Goal: Information Seeking & Learning: Learn about a topic

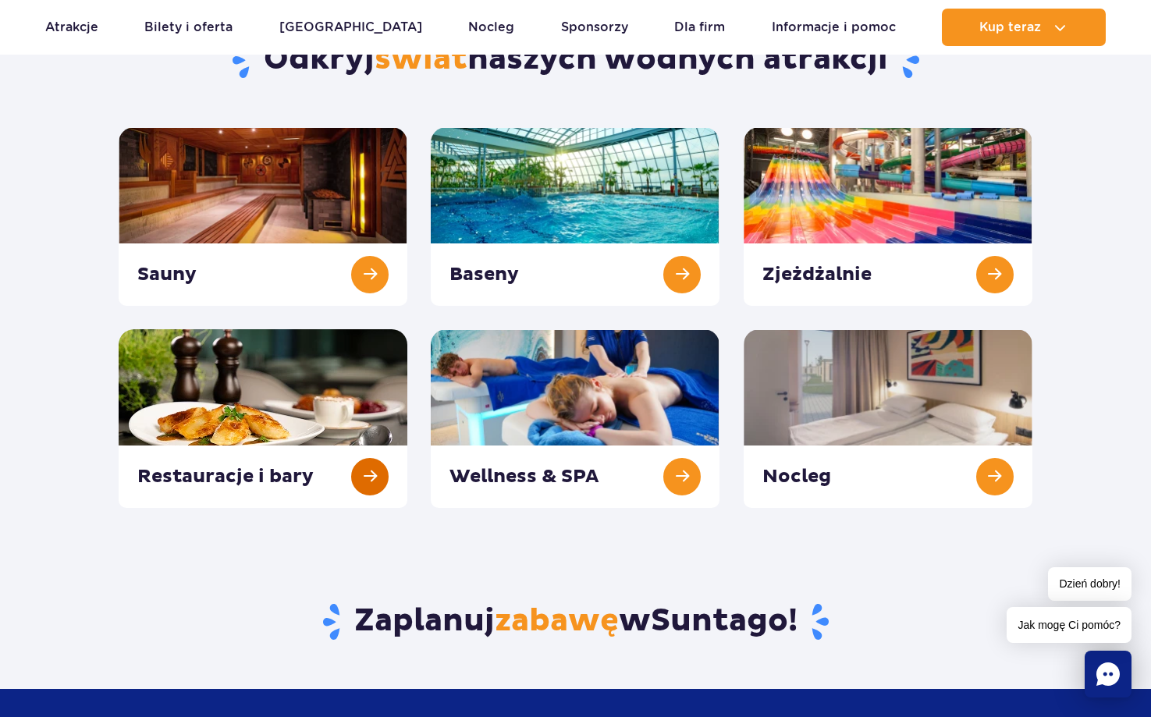
scroll to position [156, 0]
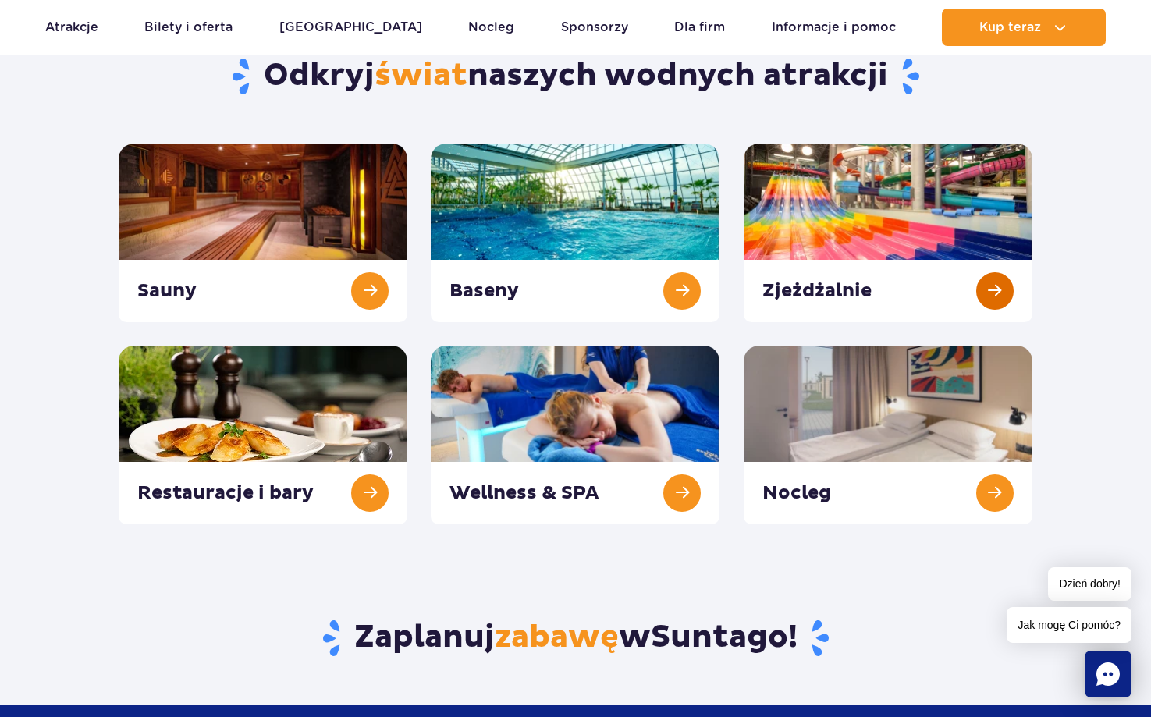
click at [880, 226] on link at bounding box center [888, 233] width 289 height 179
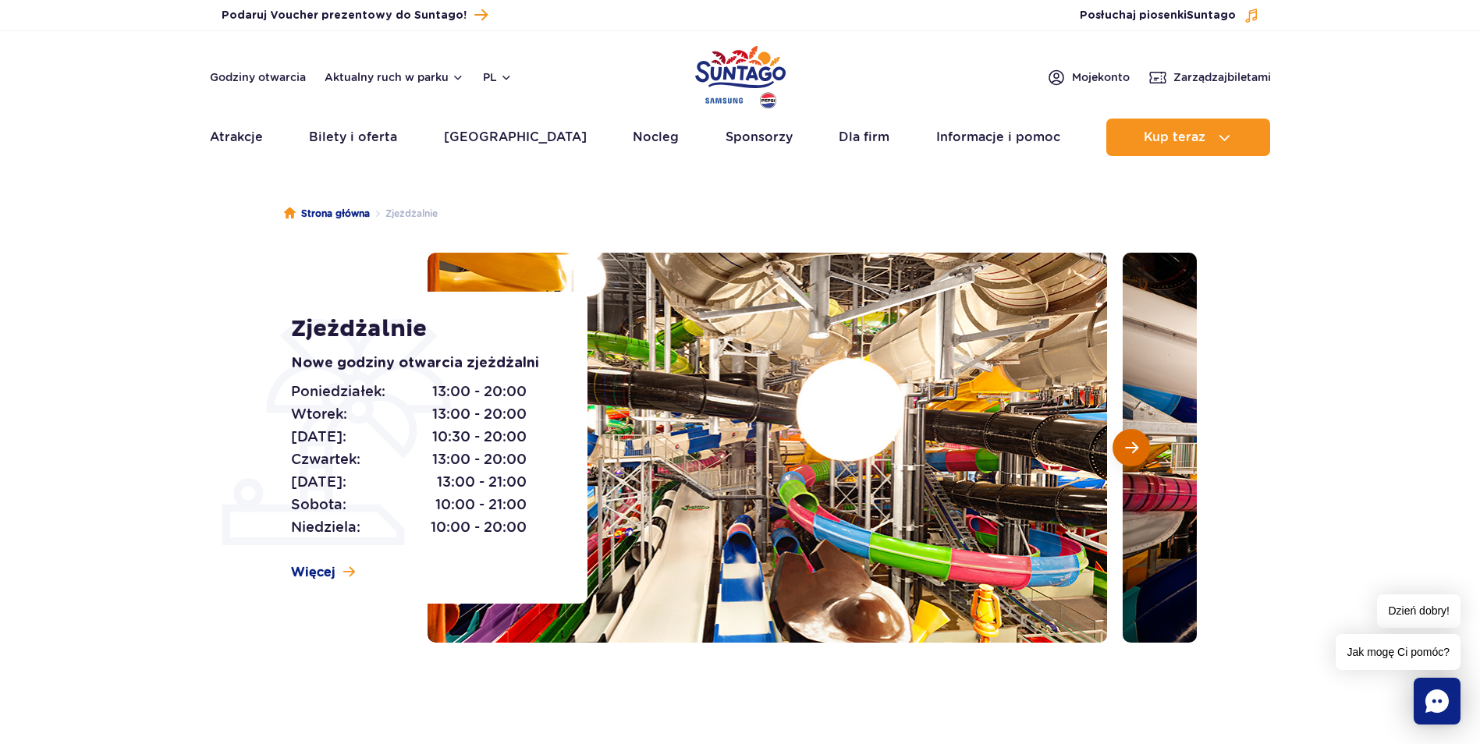
click at [1135, 453] on span "Następny slajd" at bounding box center [1131, 448] width 13 height 14
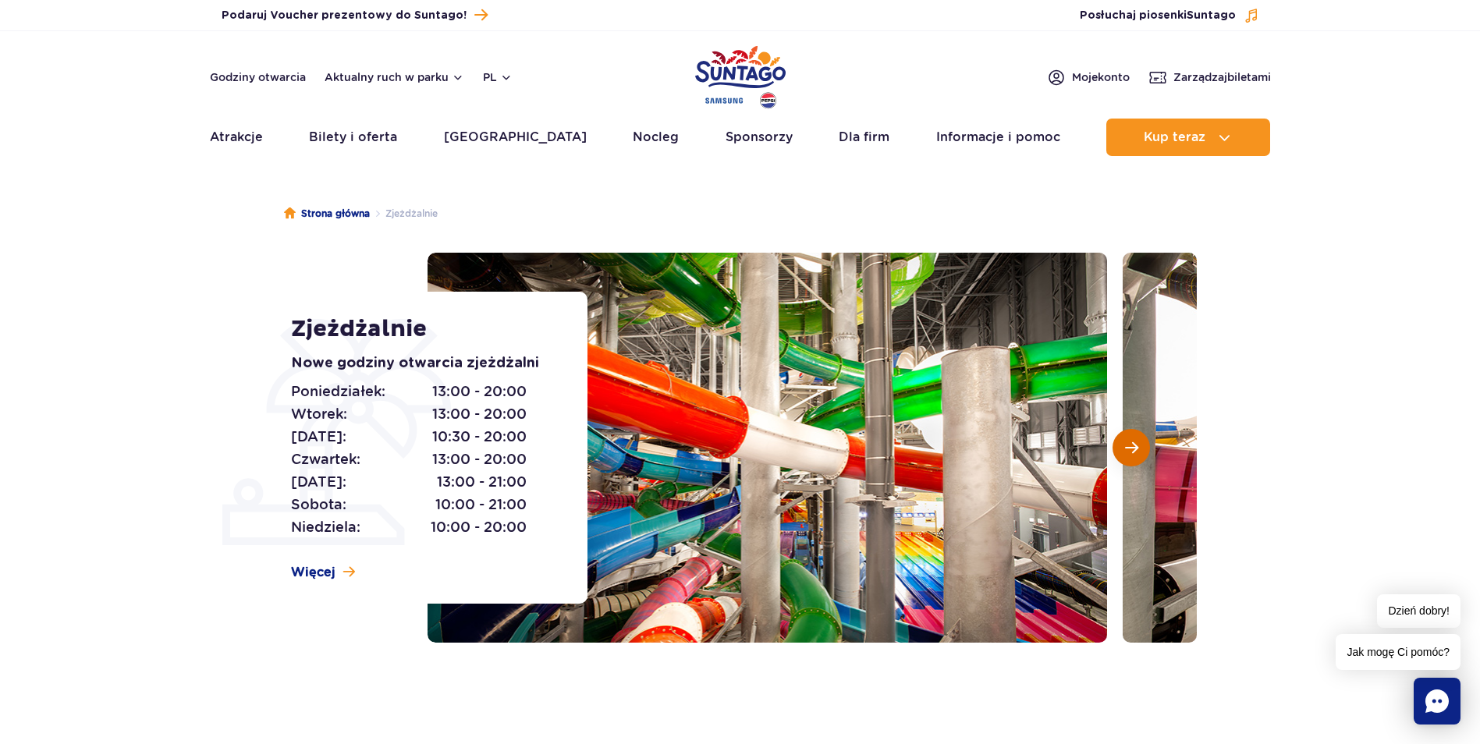
click at [1135, 453] on span "Następny slajd" at bounding box center [1131, 448] width 13 height 14
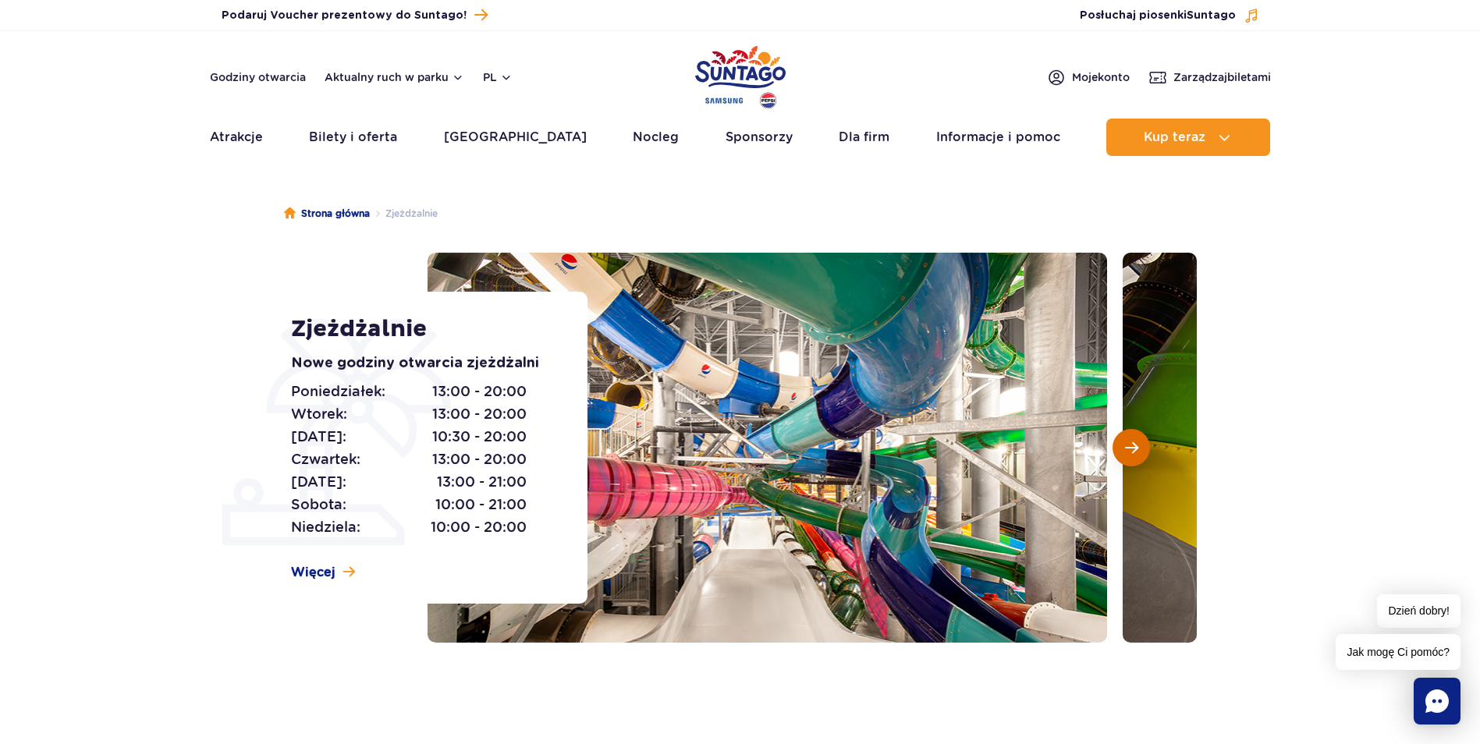
click at [1135, 453] on span "Następny slajd" at bounding box center [1131, 448] width 13 height 14
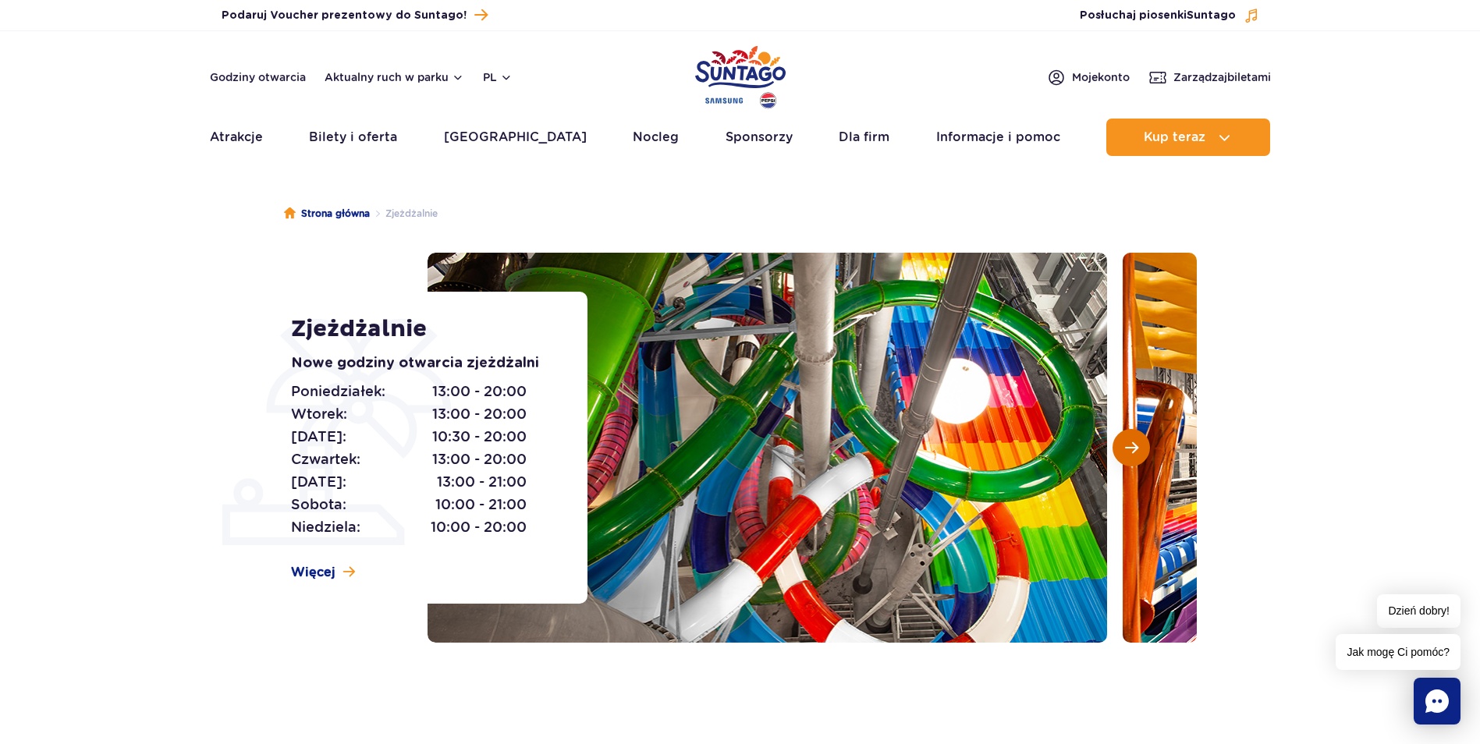
click at [1135, 453] on span "Następny slajd" at bounding box center [1131, 448] width 13 height 14
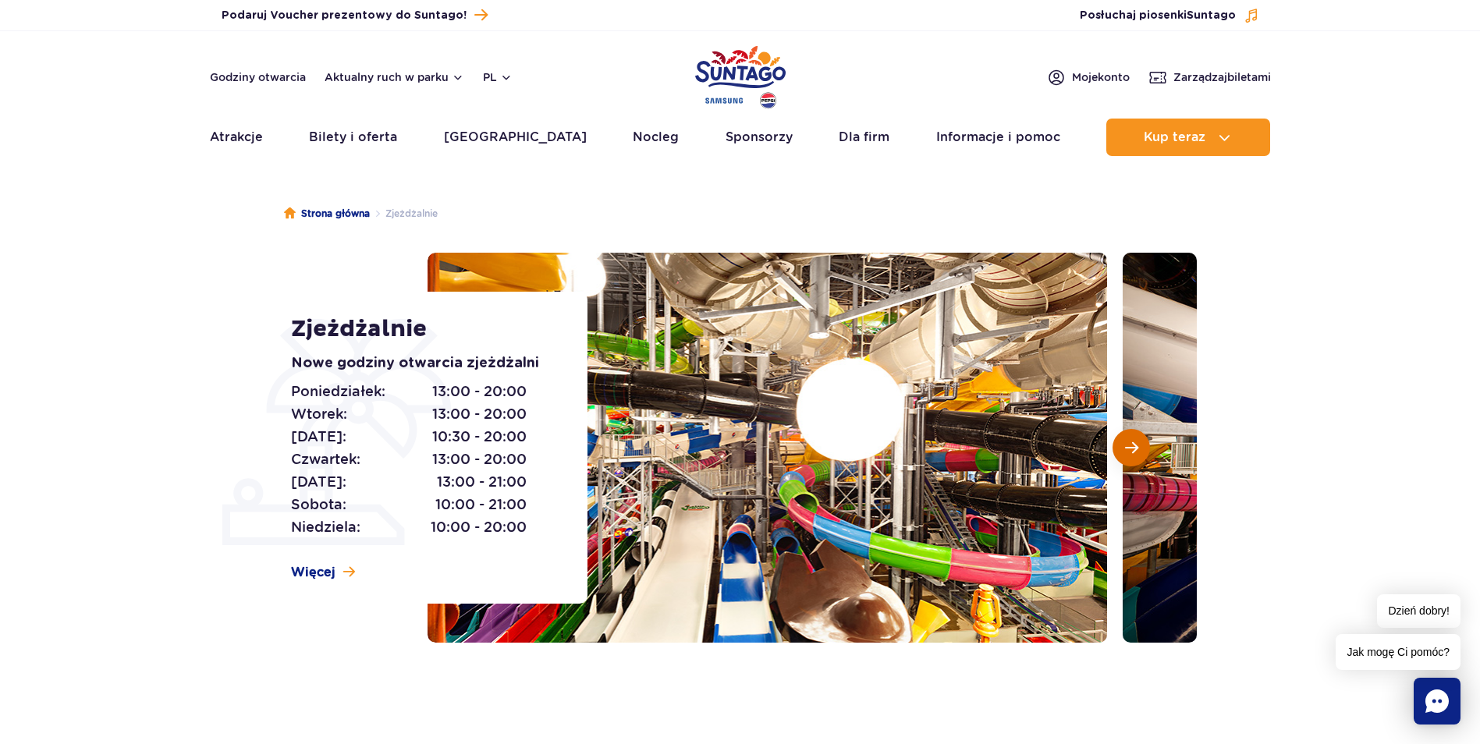
click at [1131, 450] on span "Następny slajd" at bounding box center [1131, 448] width 13 height 14
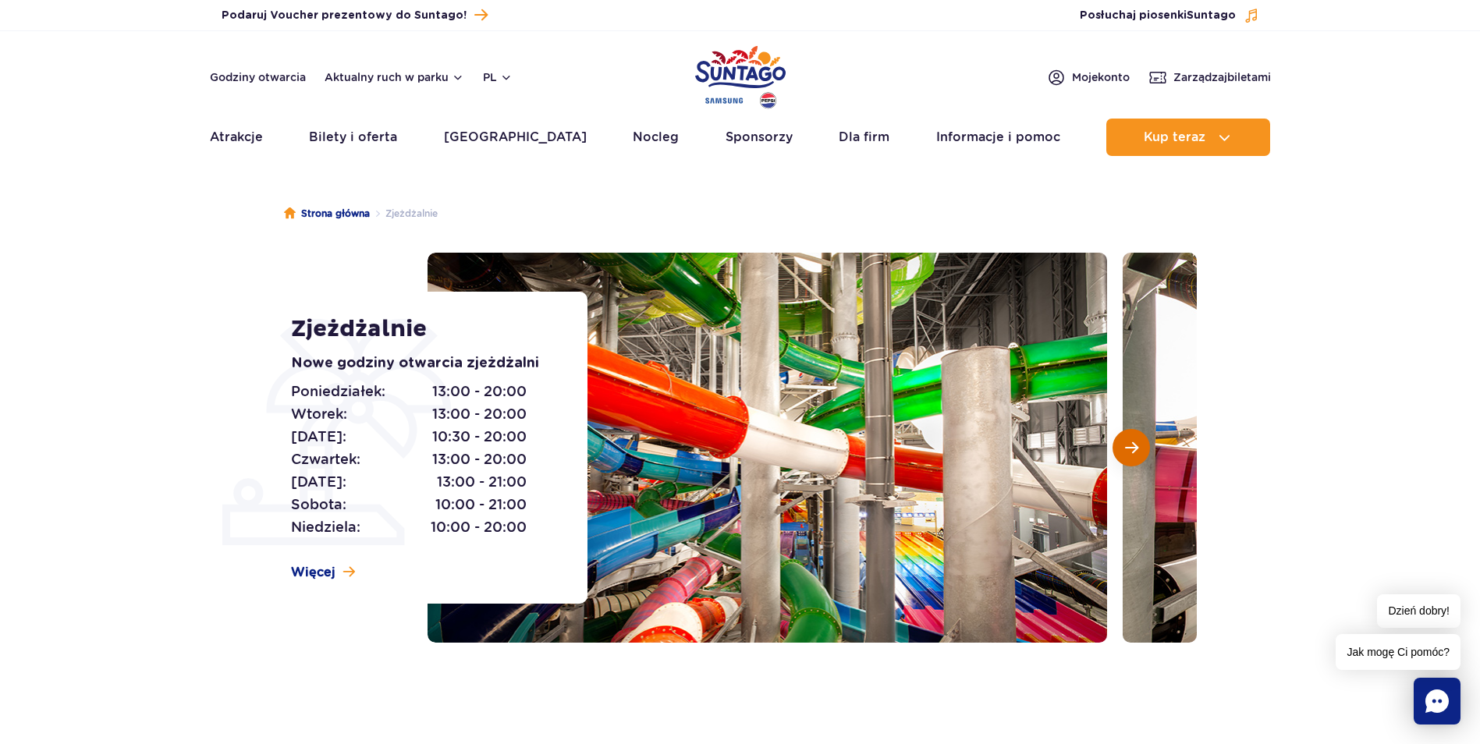
click at [1131, 450] on span "Następny slajd" at bounding box center [1131, 448] width 13 height 14
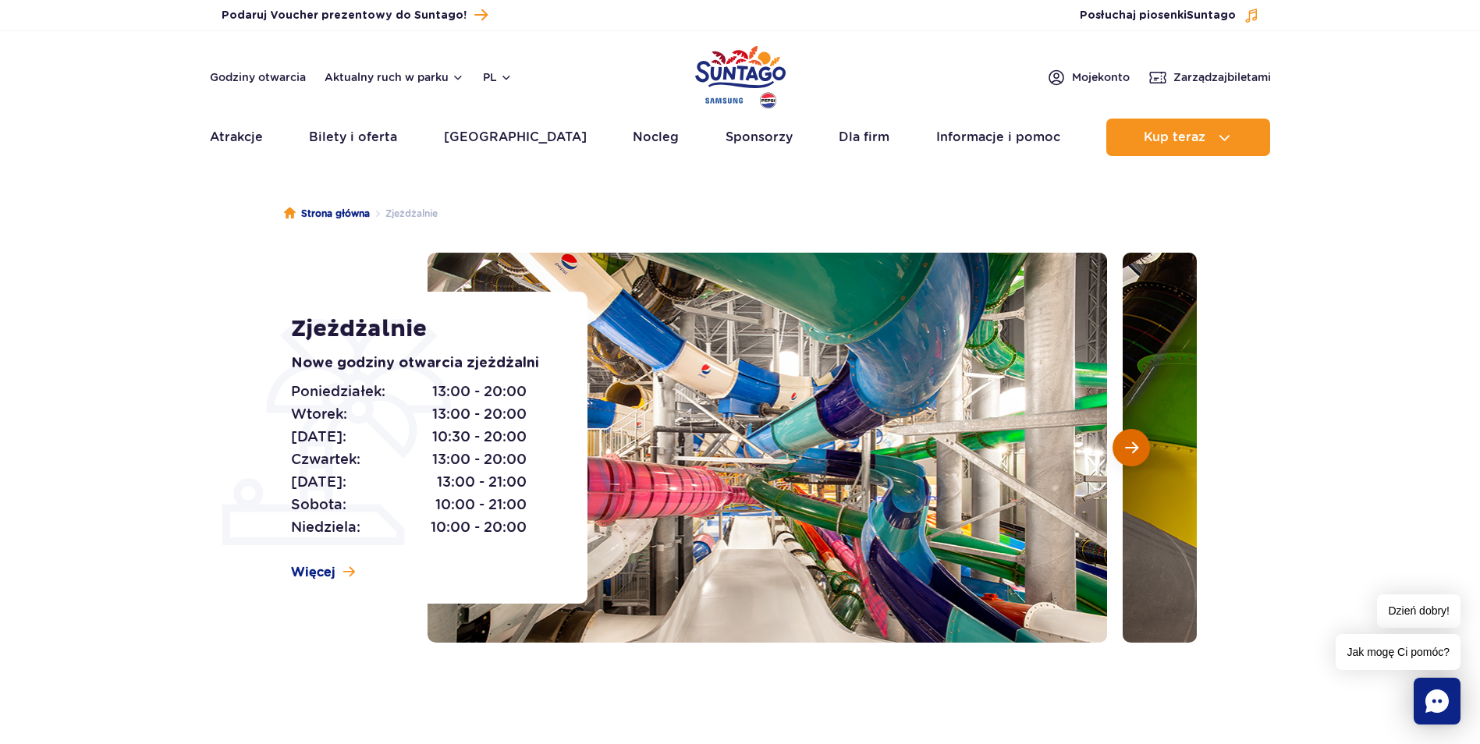
click at [1131, 450] on span "Następny slajd" at bounding box center [1131, 448] width 13 height 14
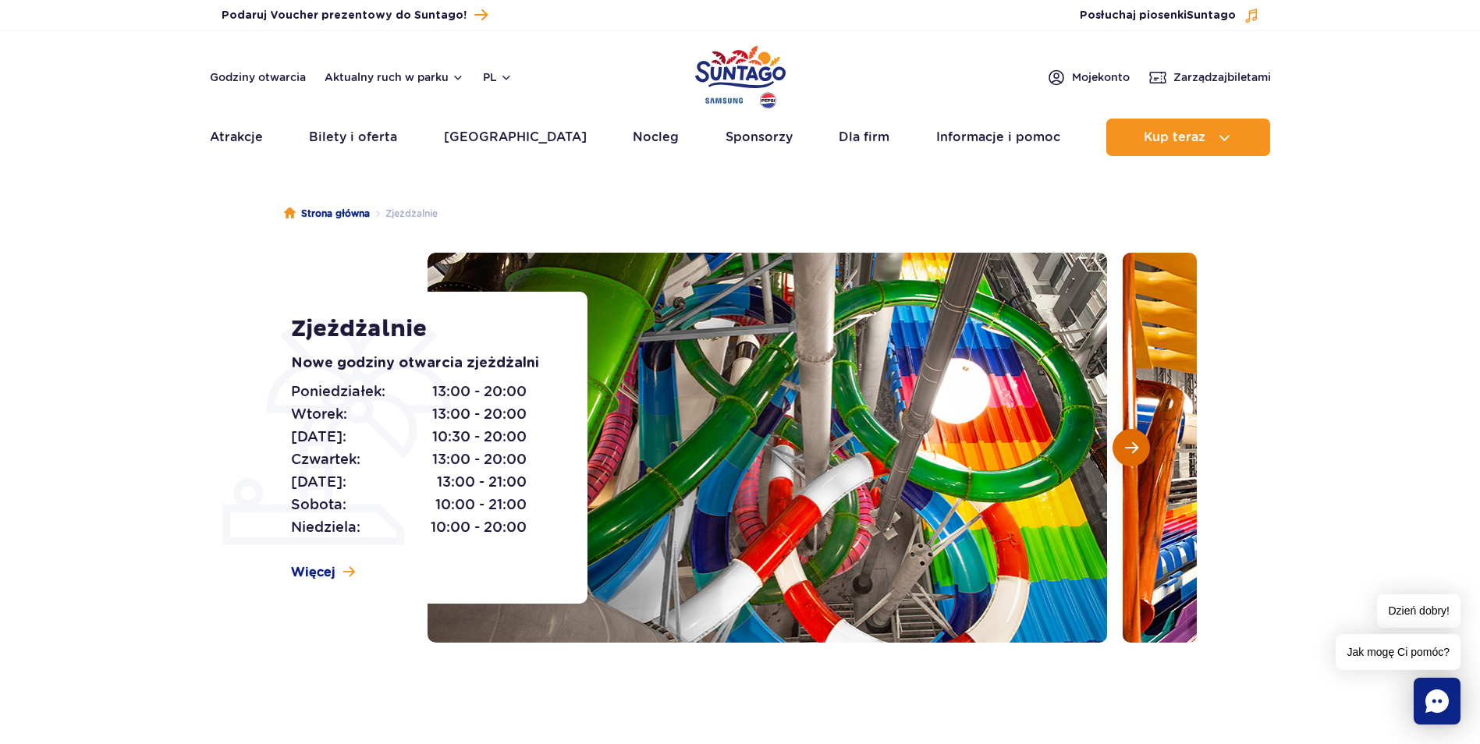
click at [1131, 450] on span "Następny slajd" at bounding box center [1131, 448] width 13 height 14
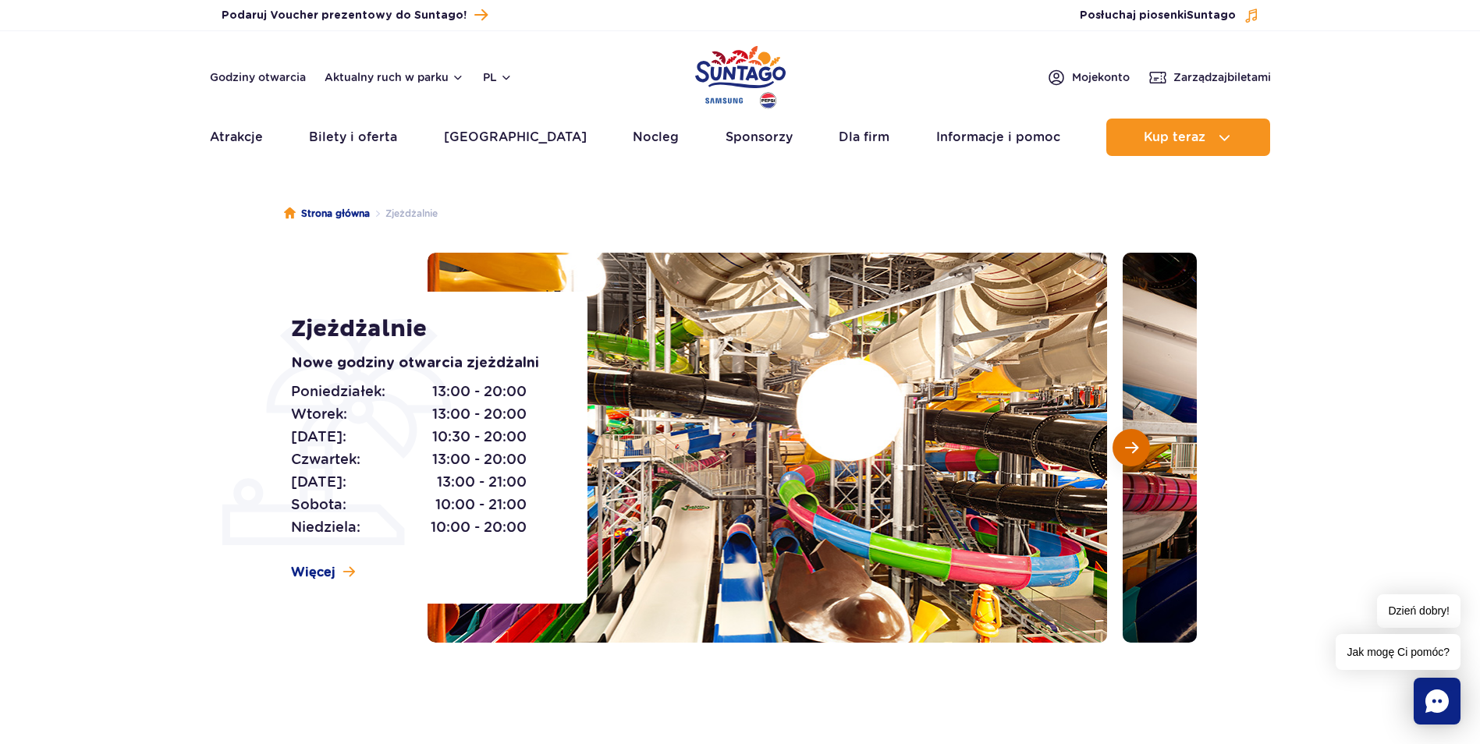
click at [1131, 450] on span "Następny slajd" at bounding box center [1131, 448] width 13 height 14
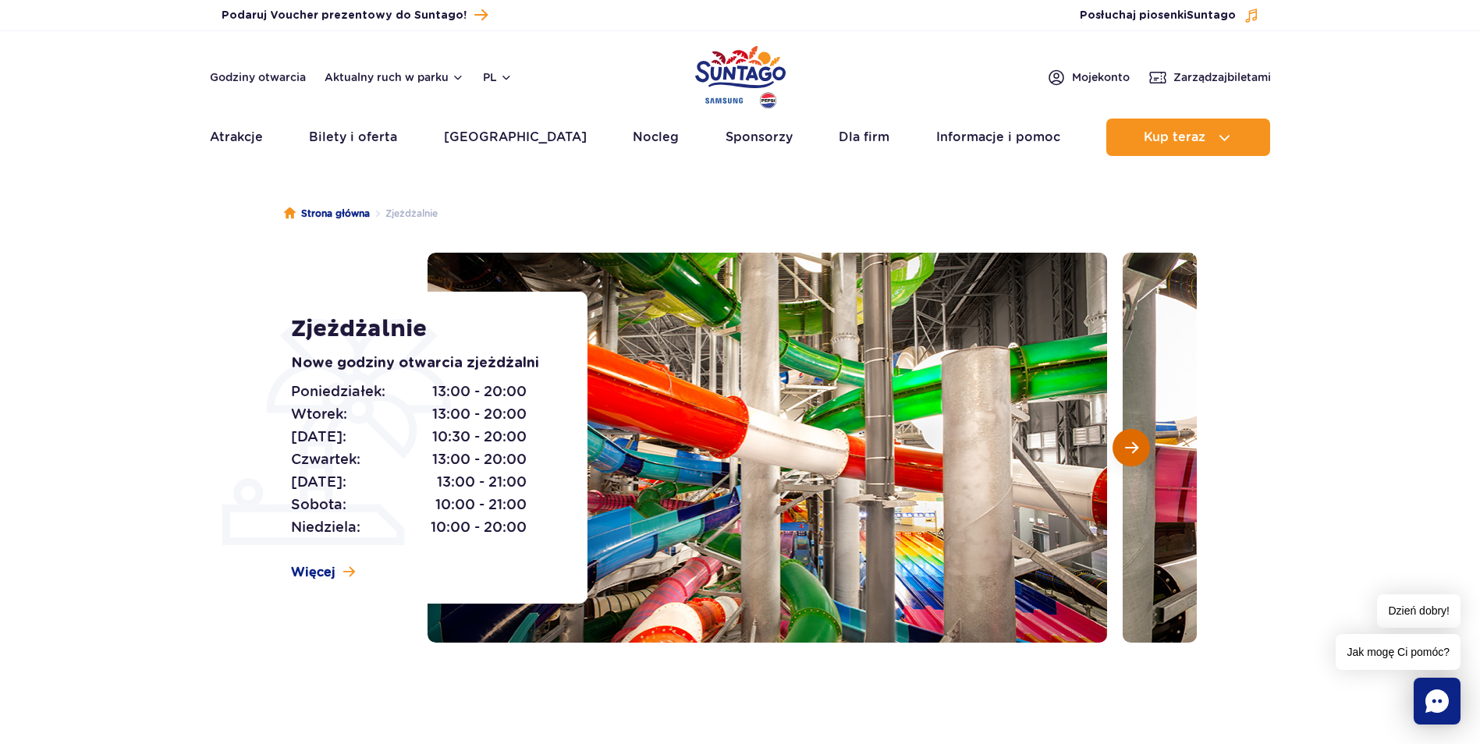
click at [1131, 450] on span "Następny slajd" at bounding box center [1131, 448] width 13 height 14
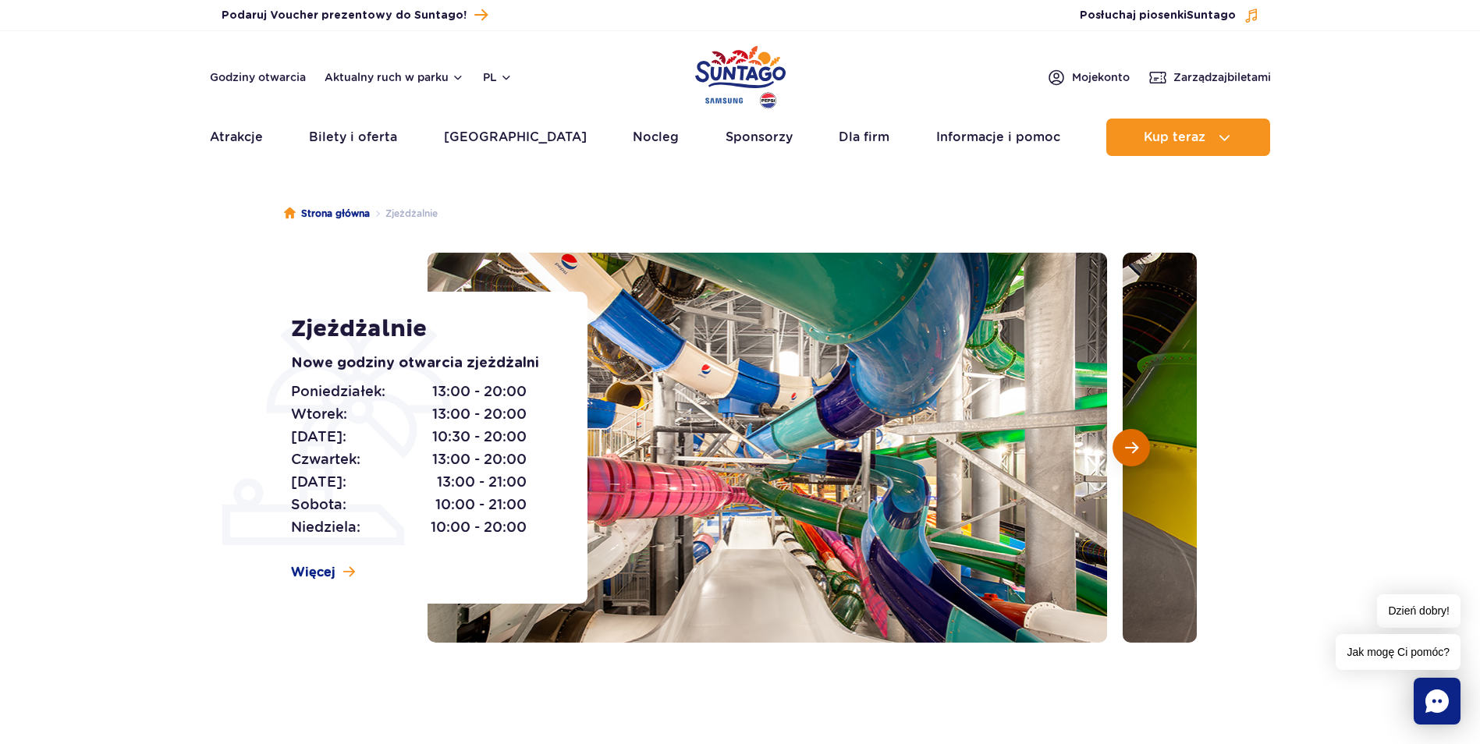
click at [1131, 450] on span "Następny slajd" at bounding box center [1131, 448] width 13 height 14
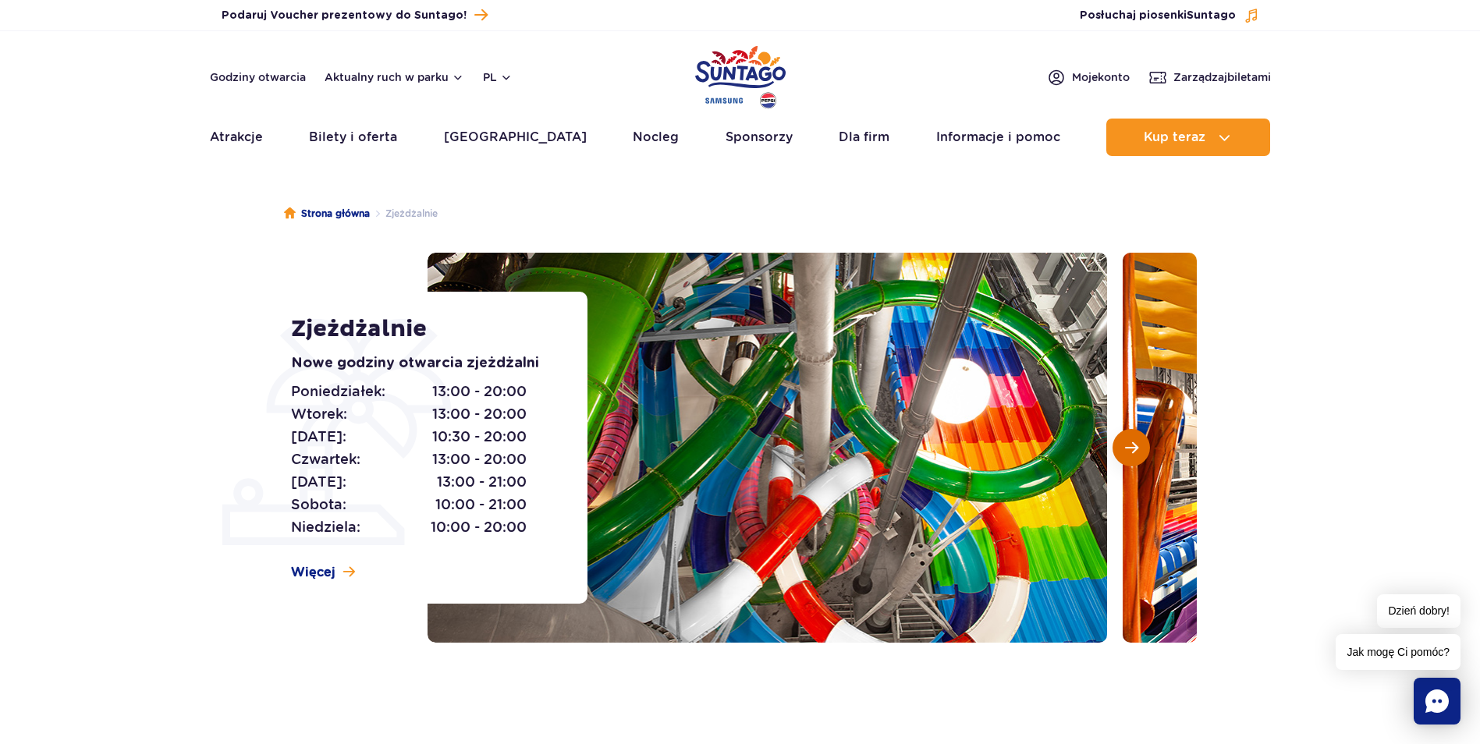
click at [1131, 450] on span "Następny slajd" at bounding box center [1131, 448] width 13 height 14
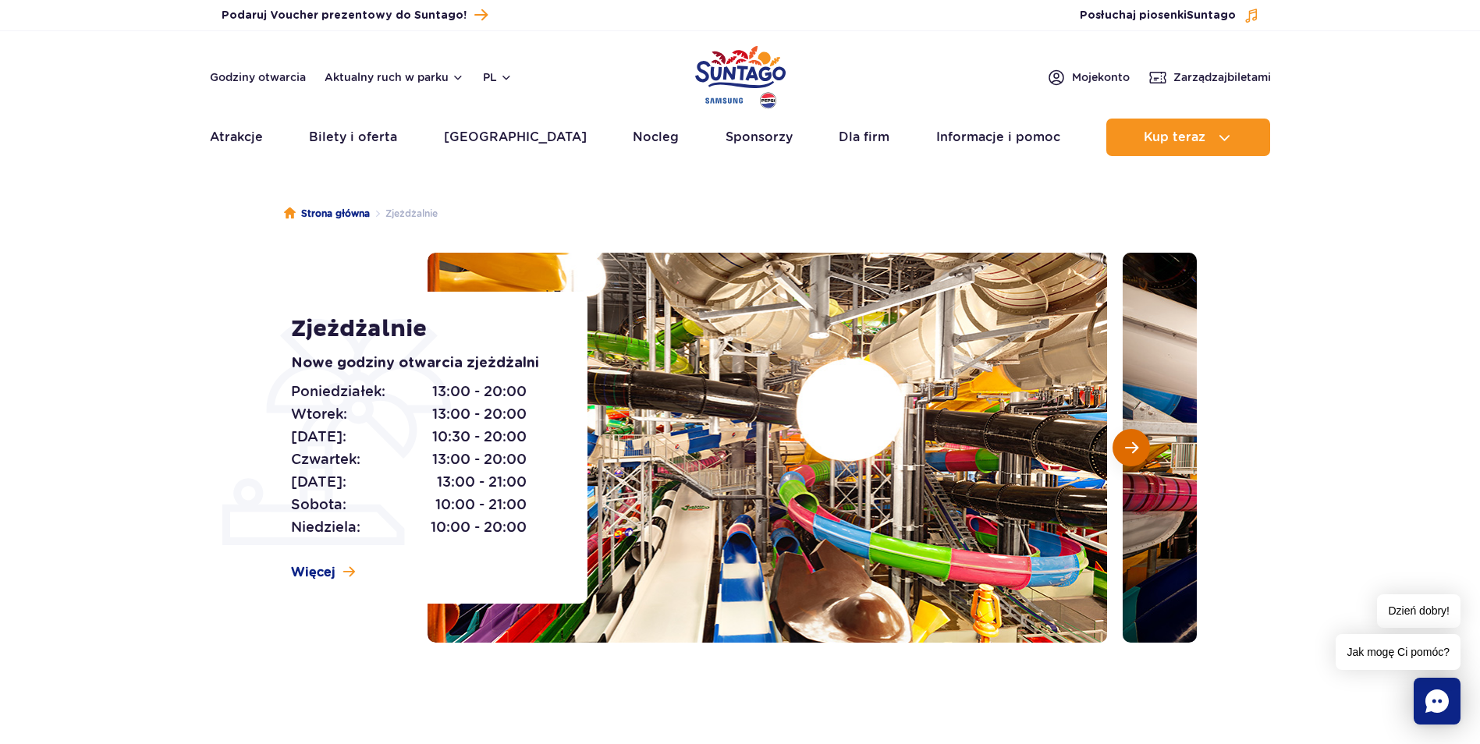
click at [1131, 450] on span "Następny slajd" at bounding box center [1131, 448] width 13 height 14
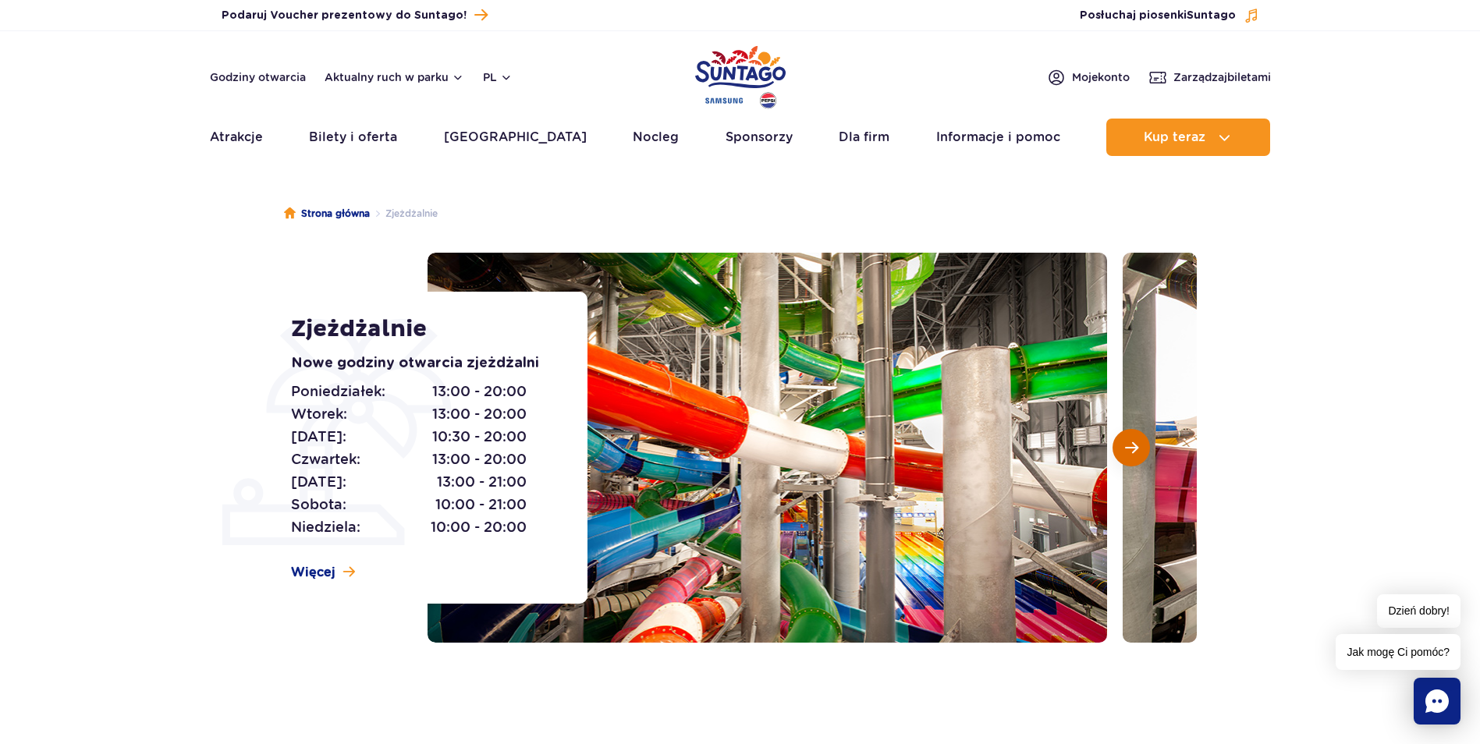
click at [1131, 450] on span "Następny slajd" at bounding box center [1131, 448] width 13 height 14
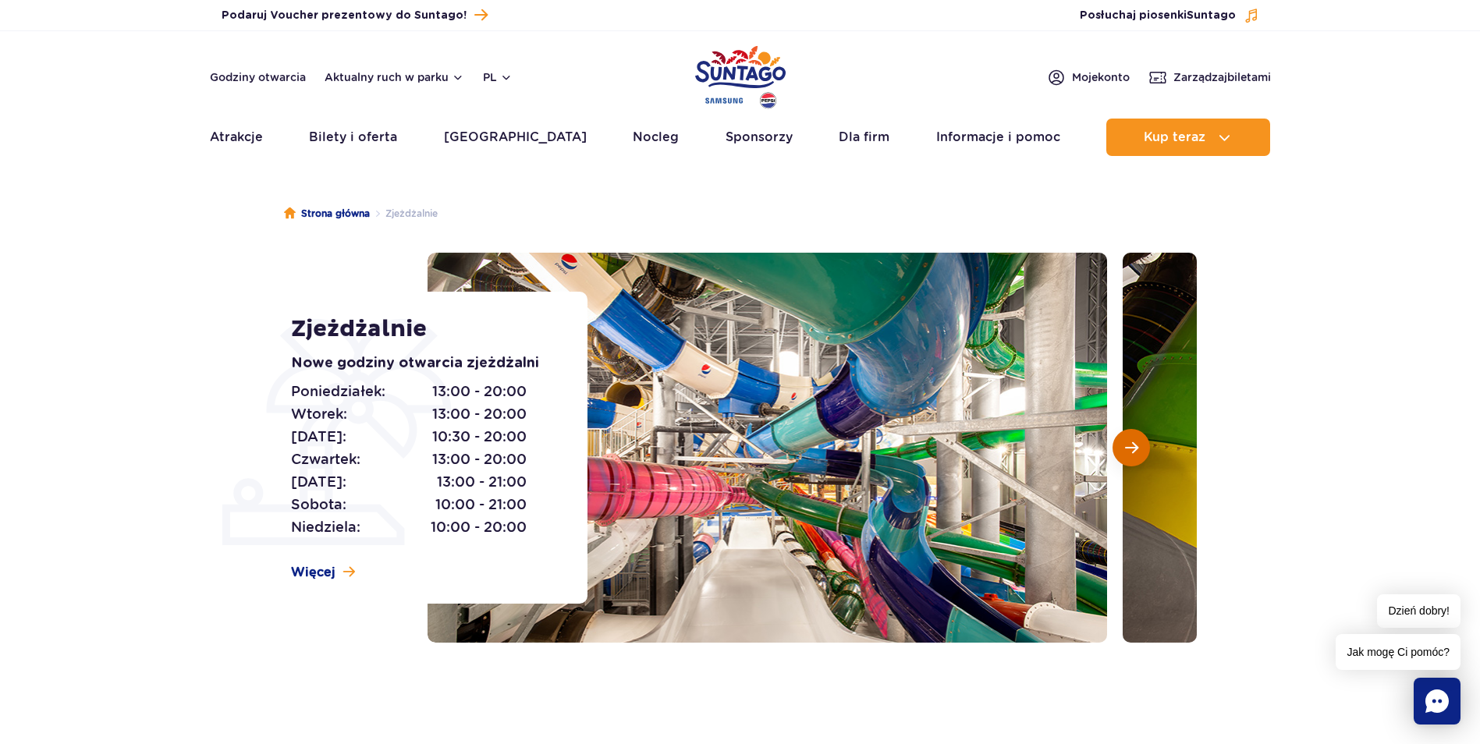
click at [1131, 450] on span "Następny slajd" at bounding box center [1131, 448] width 13 height 14
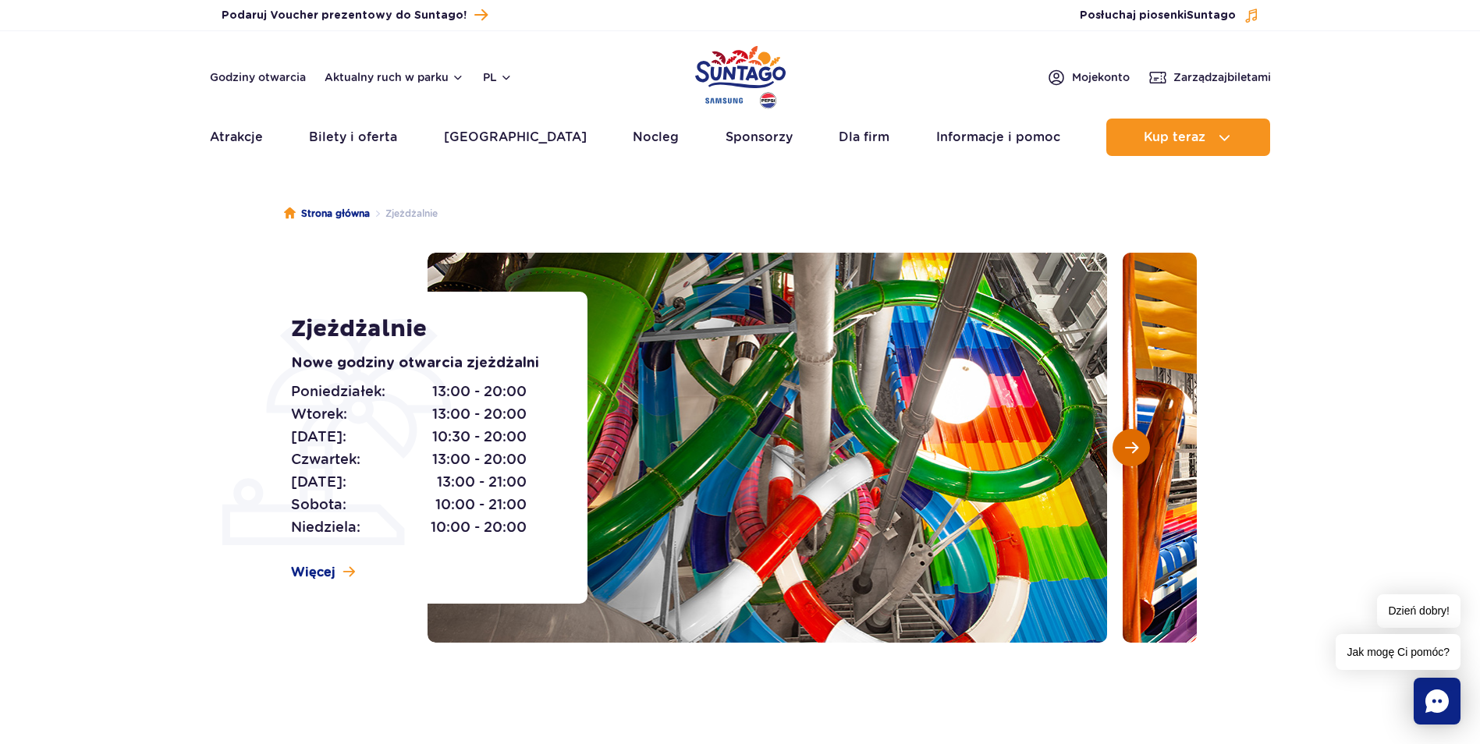
click at [1131, 450] on span "Następny slajd" at bounding box center [1131, 448] width 13 height 14
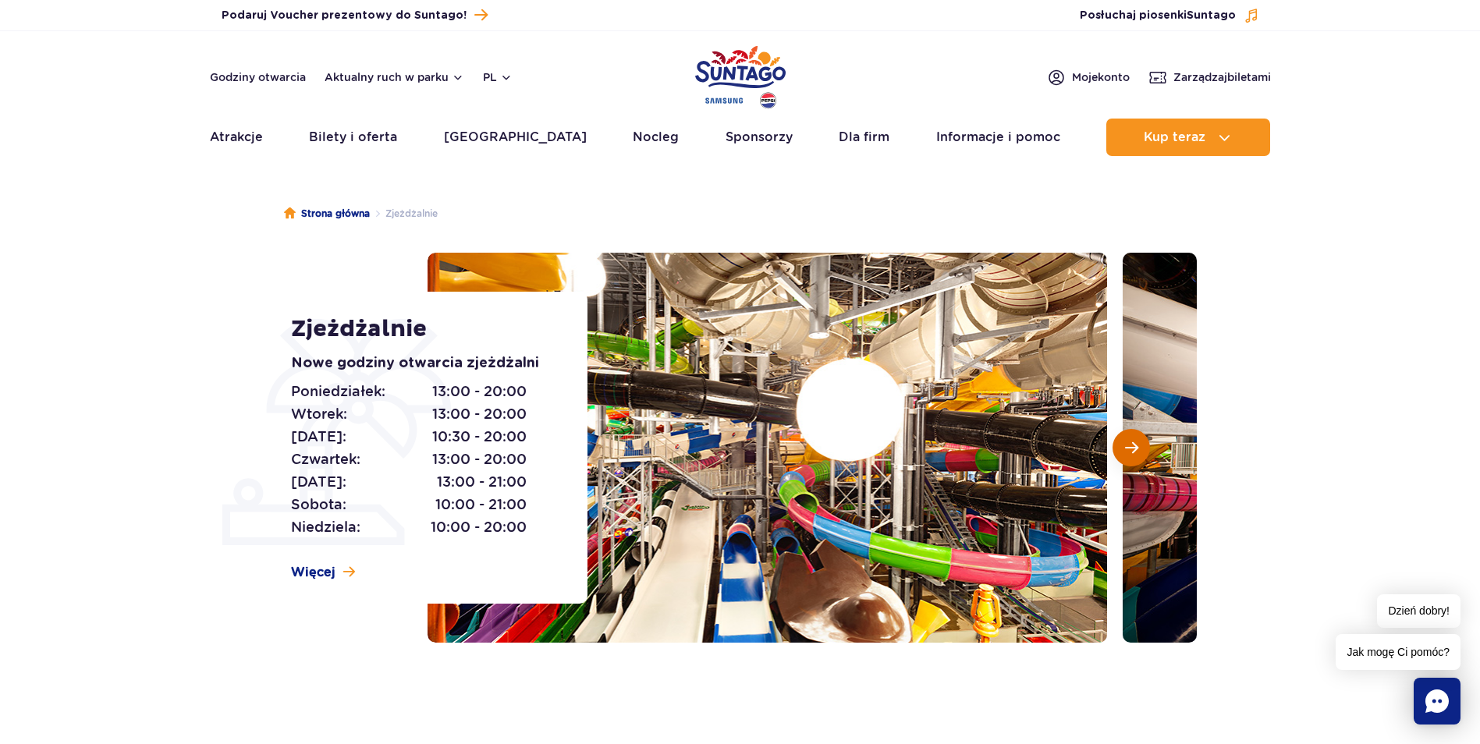
click at [1131, 450] on span "Następny slajd" at bounding box center [1131, 448] width 13 height 14
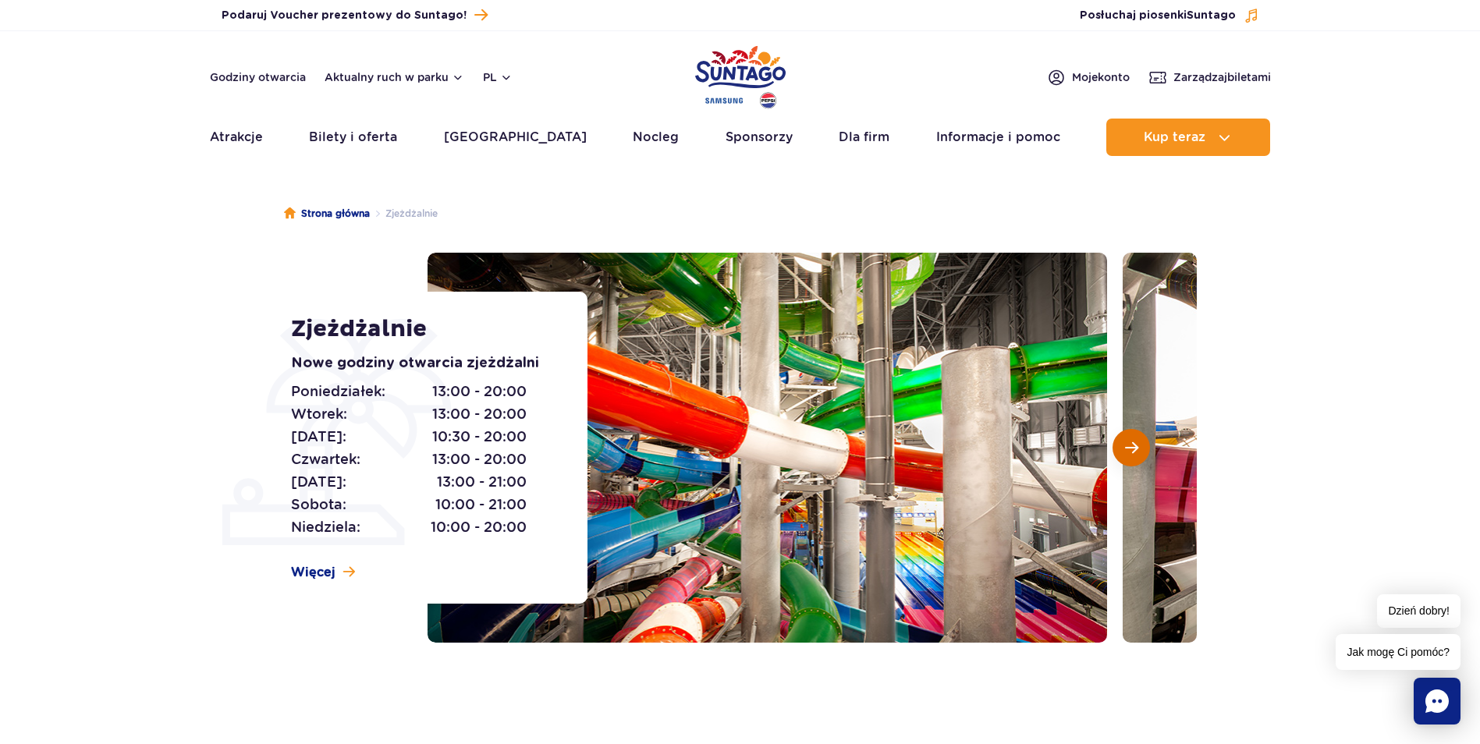
click at [1131, 450] on span "Następny slajd" at bounding box center [1131, 448] width 13 height 14
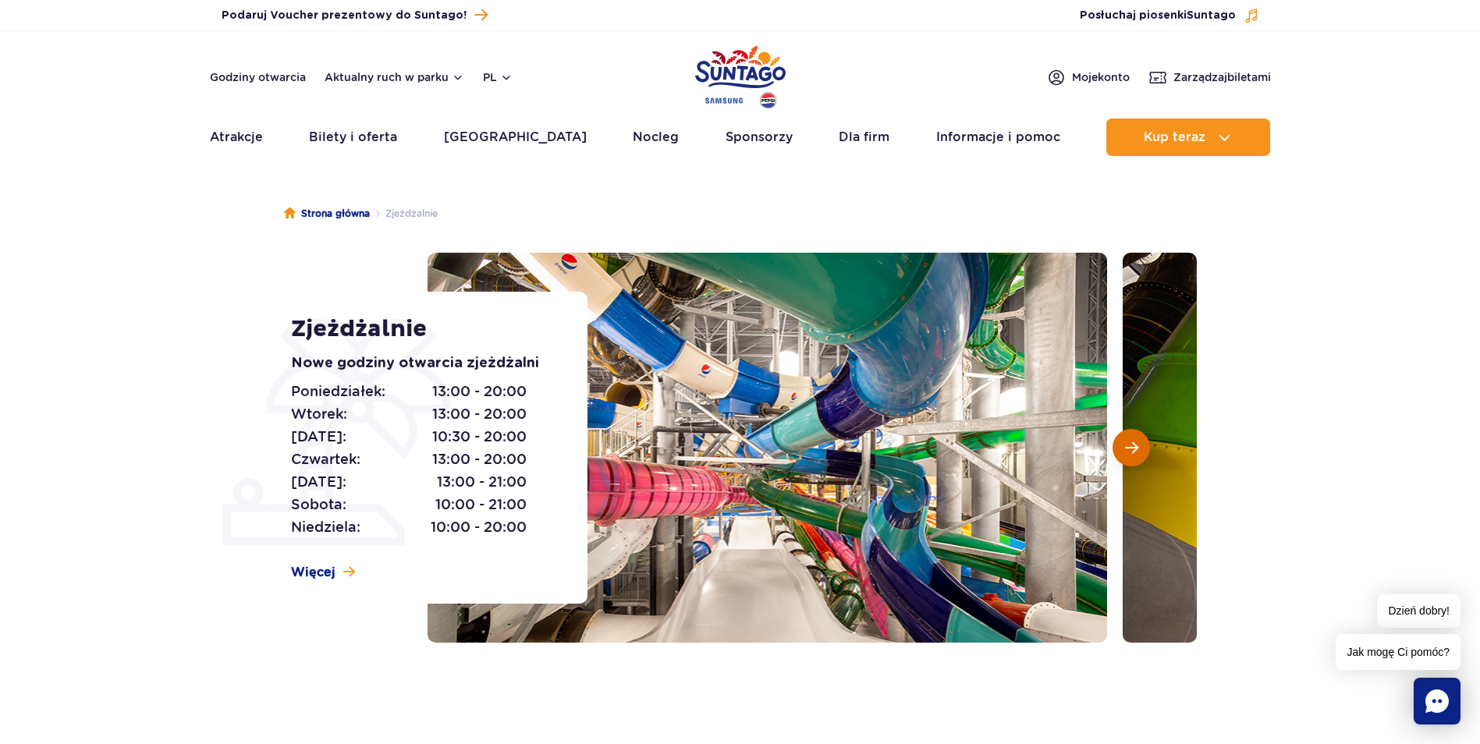
click at [1131, 450] on span "Następny slajd" at bounding box center [1131, 448] width 13 height 14
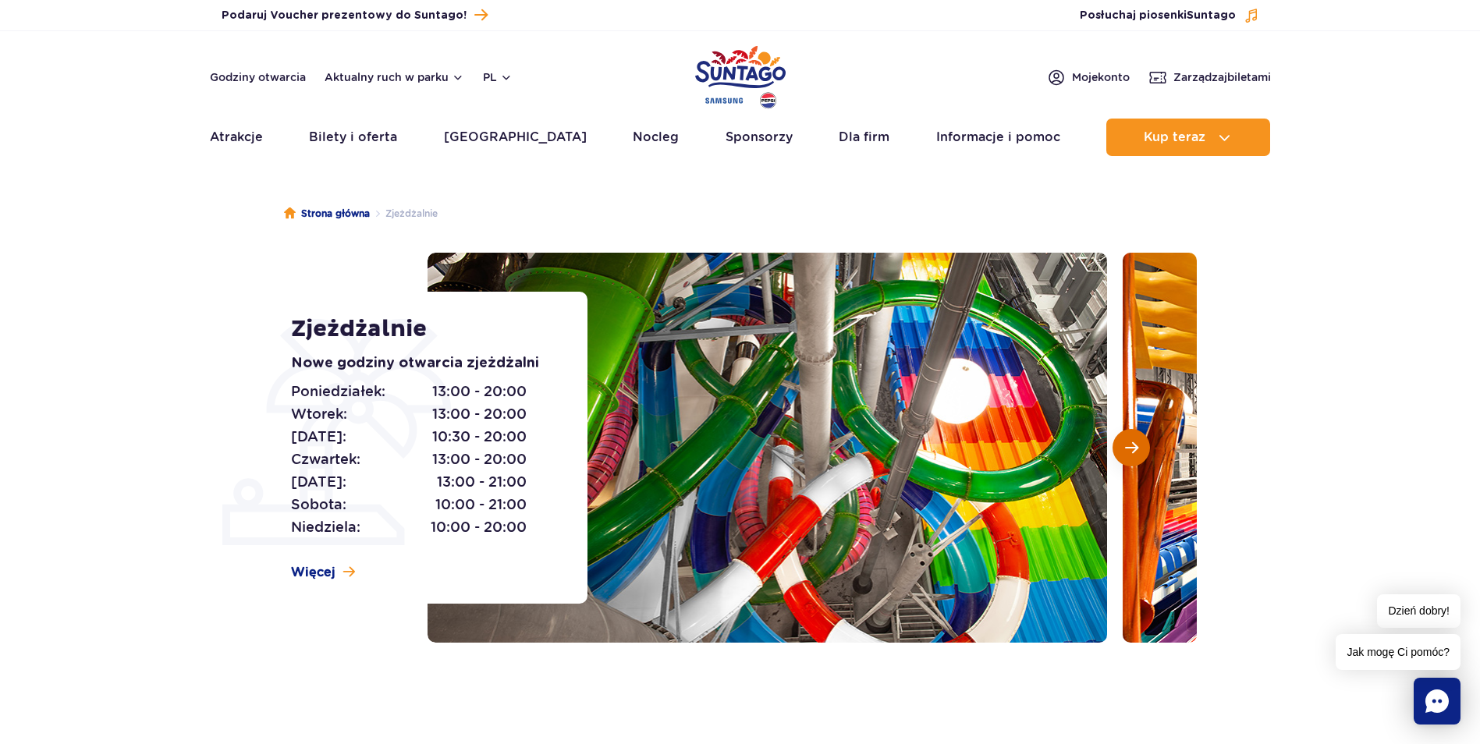
click at [1131, 450] on span "Następny slajd" at bounding box center [1131, 448] width 13 height 14
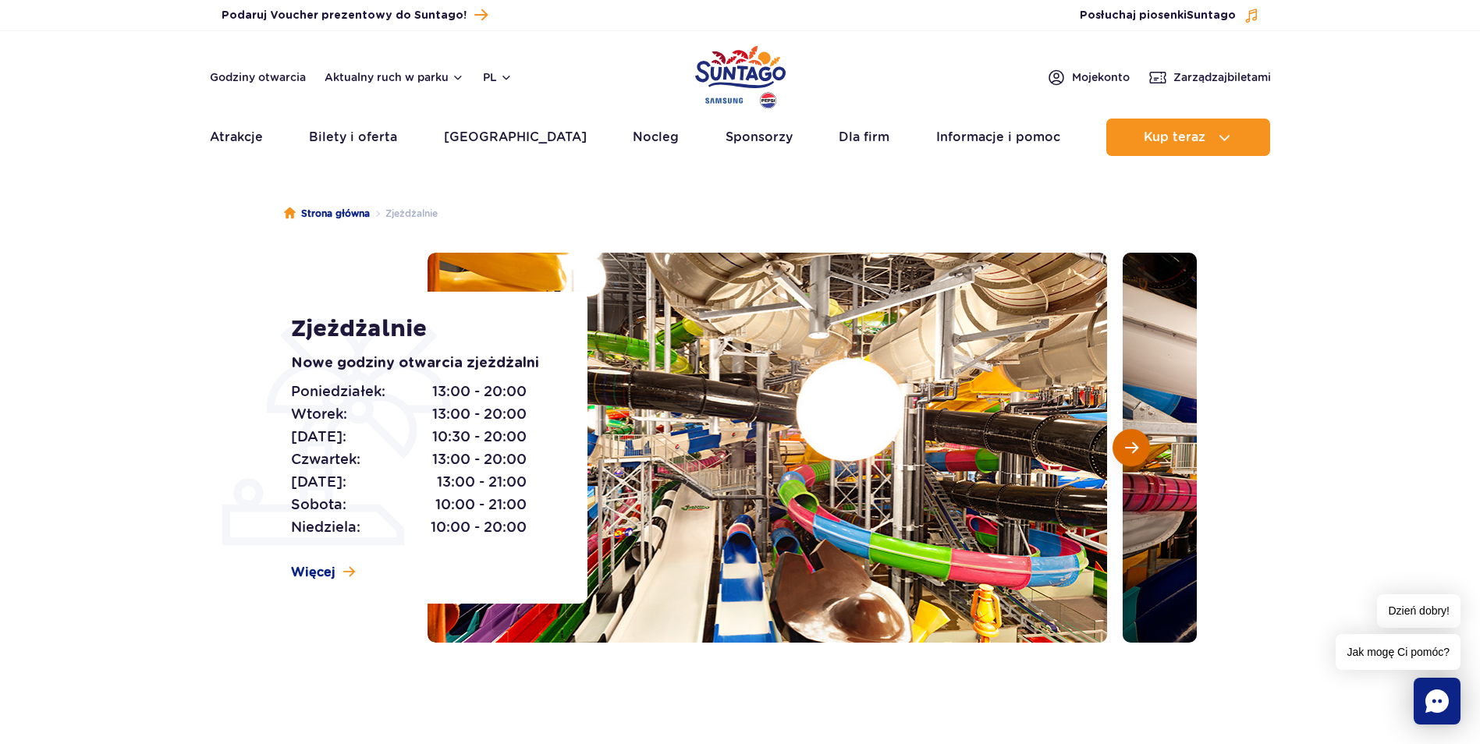
click at [1131, 450] on span "Następny slajd" at bounding box center [1131, 448] width 13 height 14
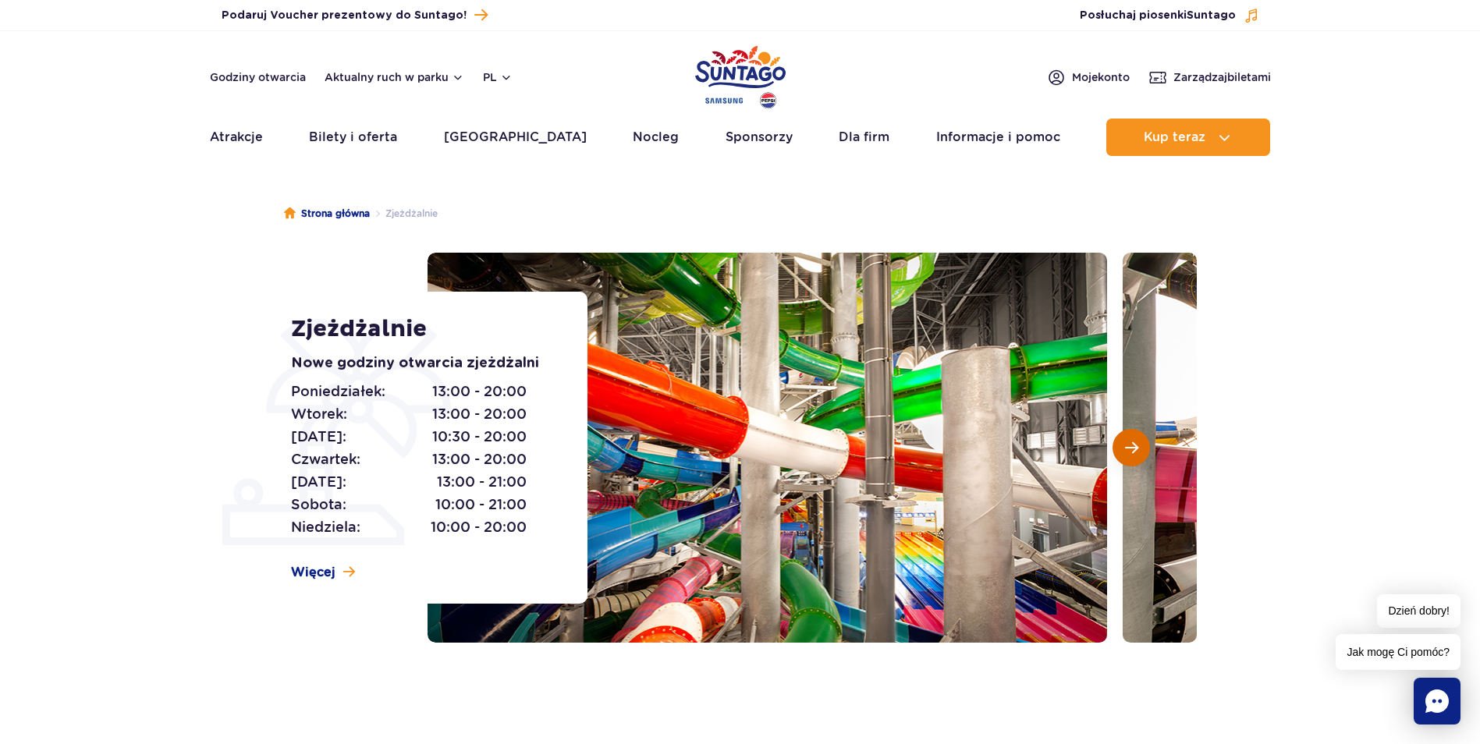
click at [1131, 450] on span "Następny slajd" at bounding box center [1131, 448] width 13 height 14
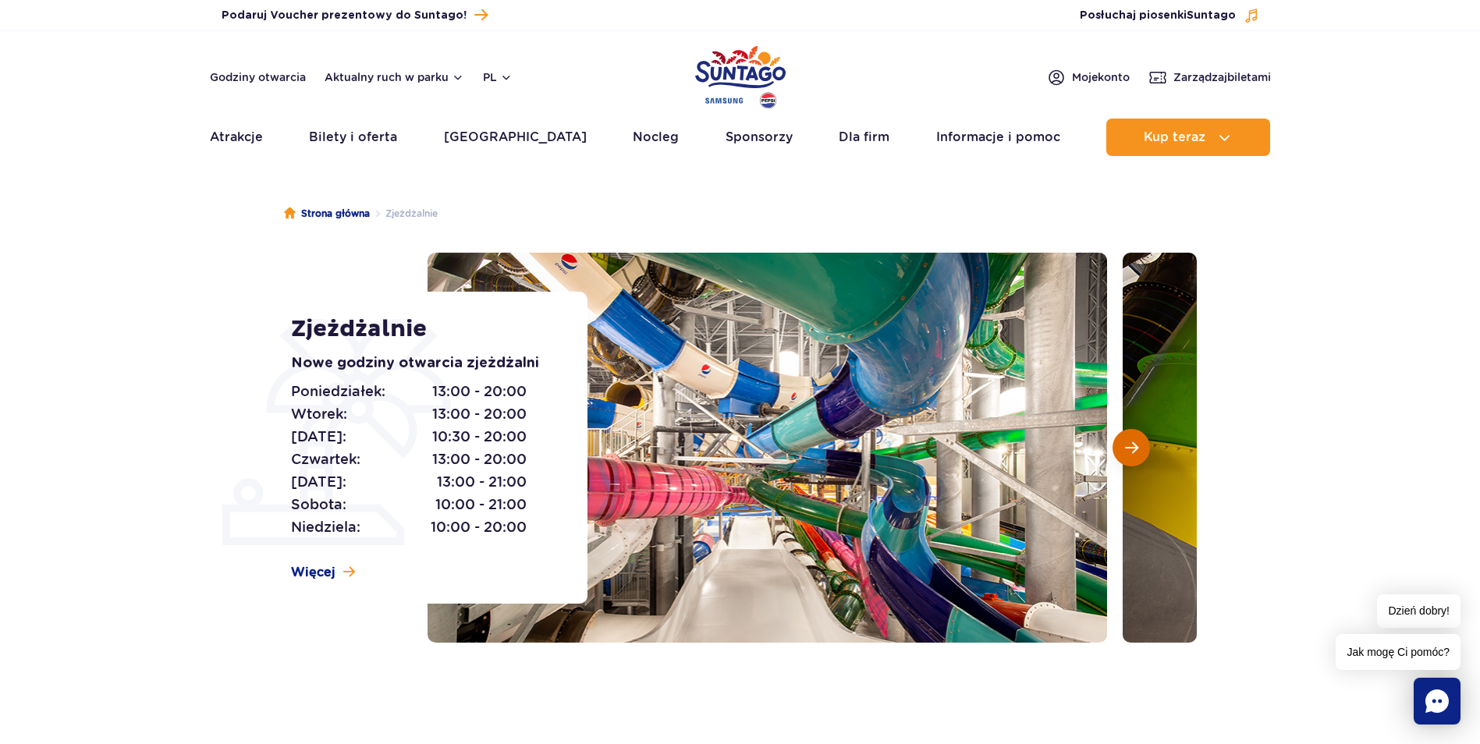
click at [1131, 450] on span "Następny slajd" at bounding box center [1131, 448] width 13 height 14
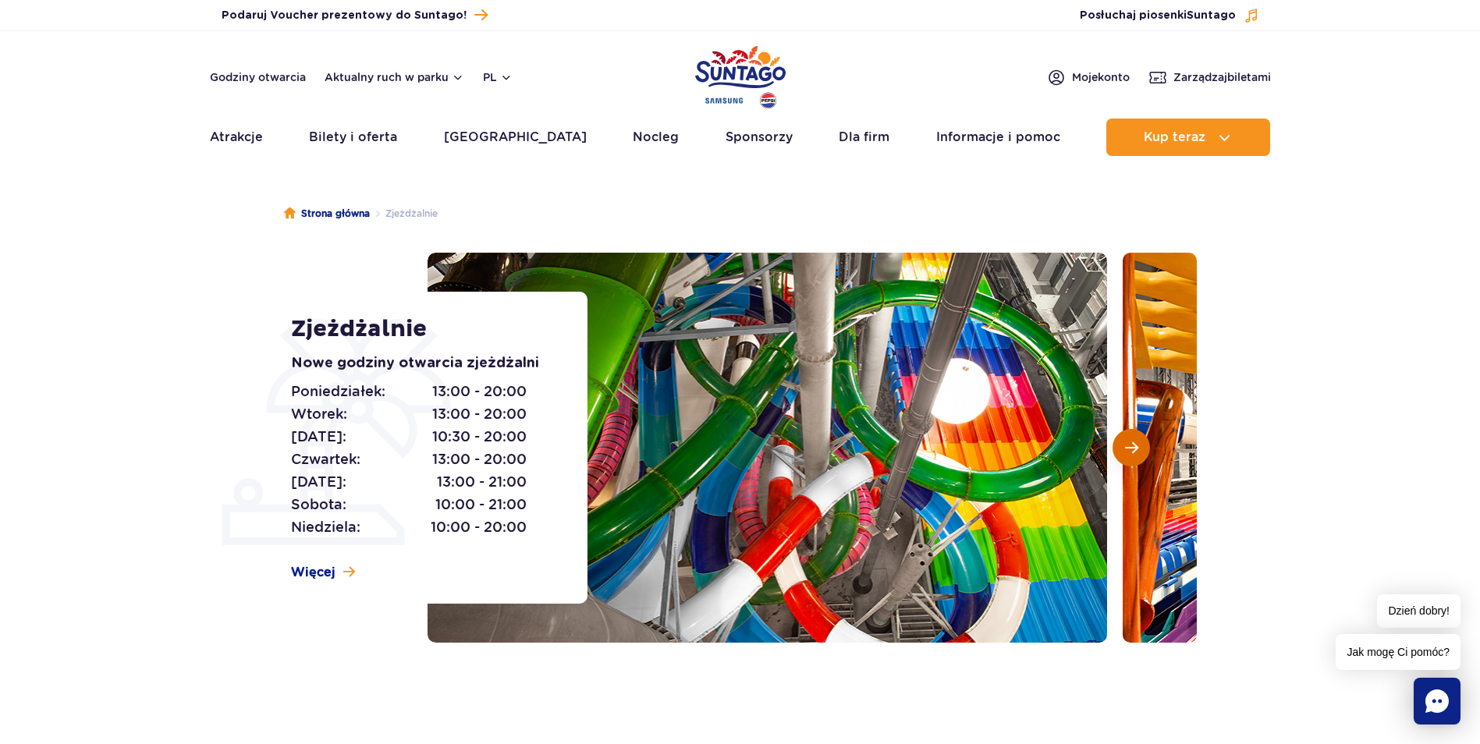
click at [1131, 450] on span "Następny slajd" at bounding box center [1131, 448] width 13 height 14
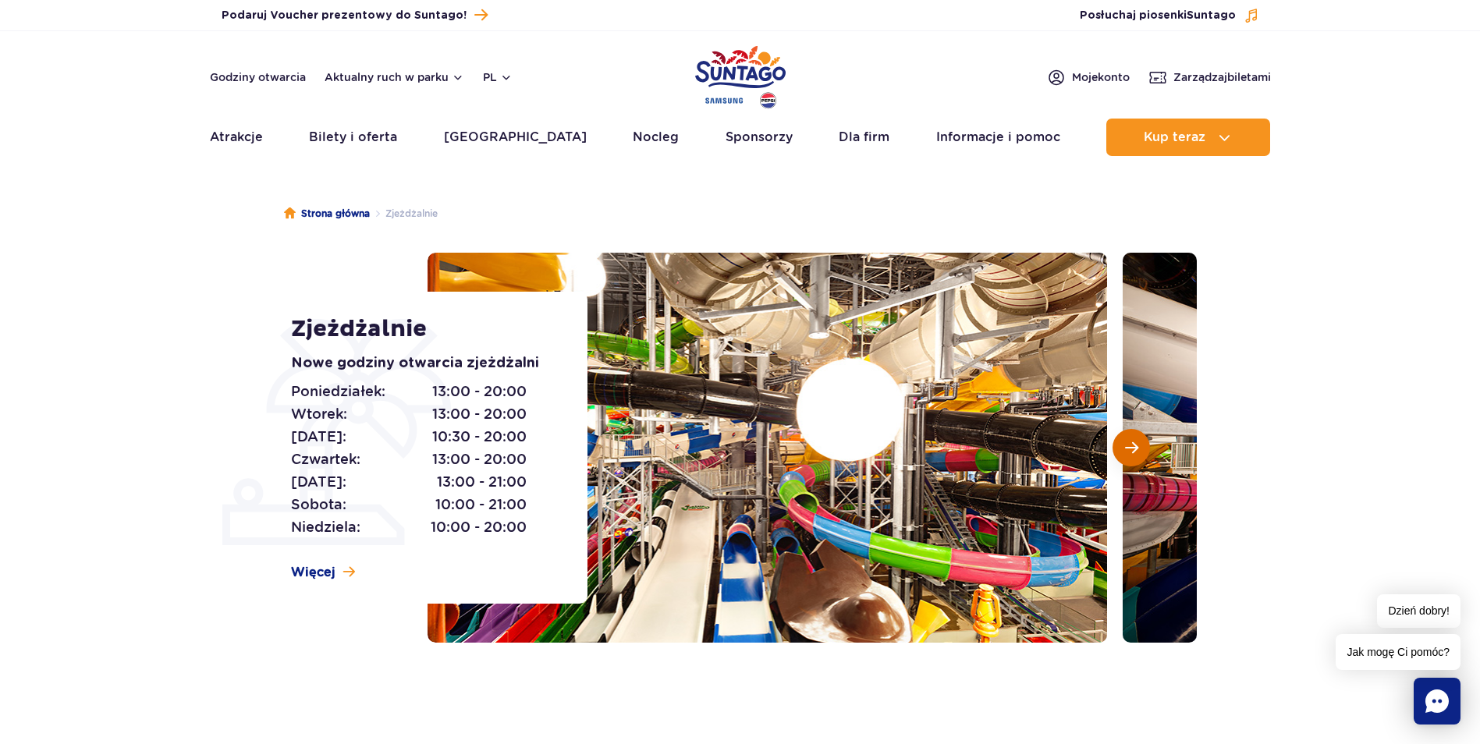
click at [1131, 450] on span "Następny slajd" at bounding box center [1131, 448] width 13 height 14
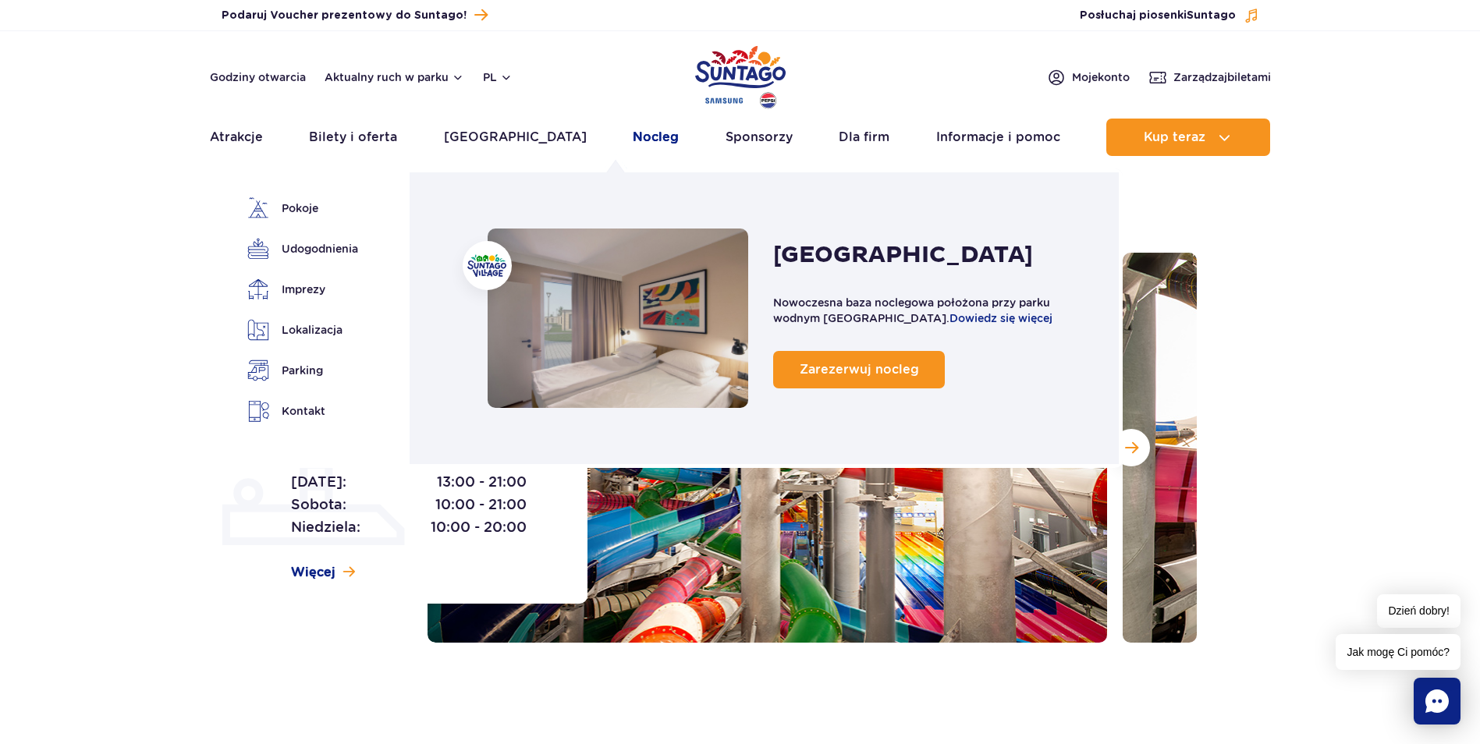
click at [633, 143] on link "Nocleg" at bounding box center [656, 137] width 46 height 37
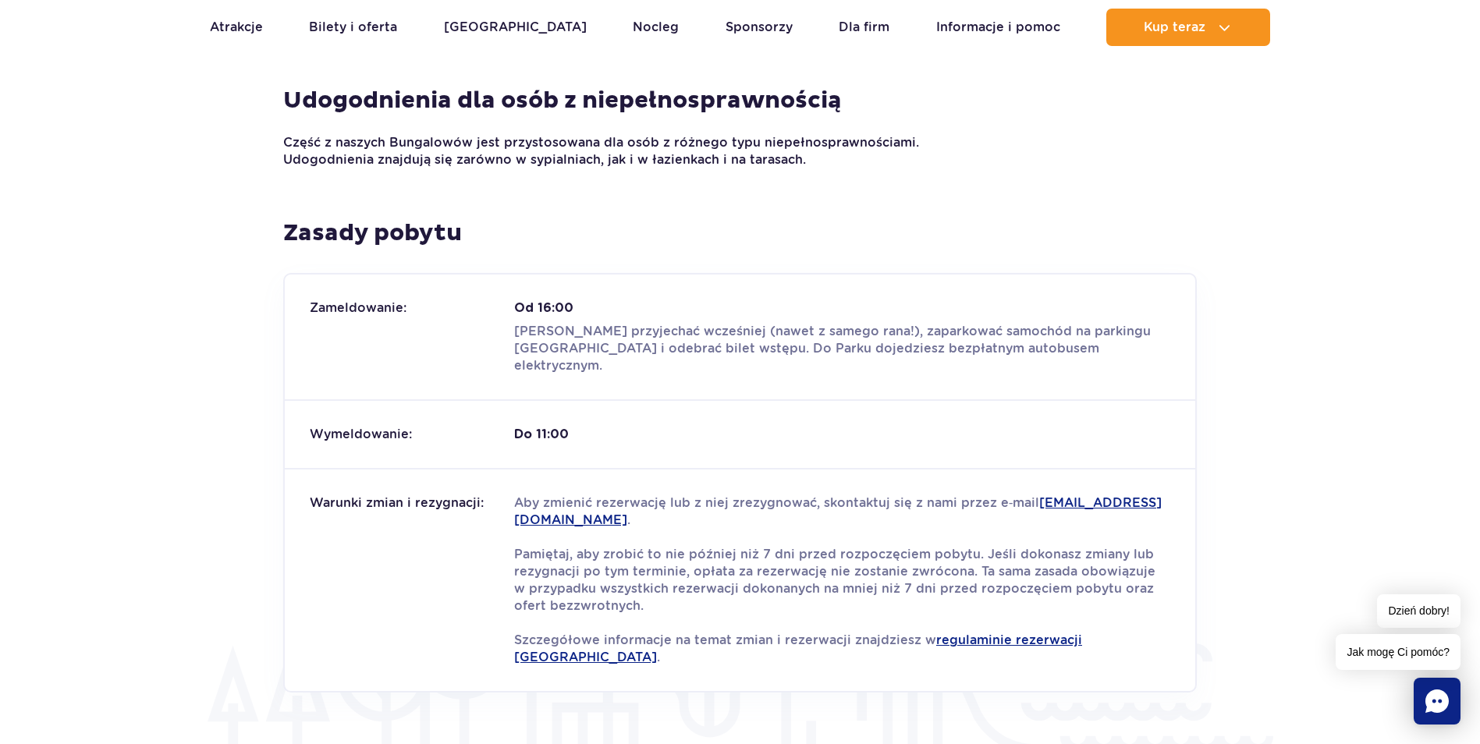
scroll to position [1717, 0]
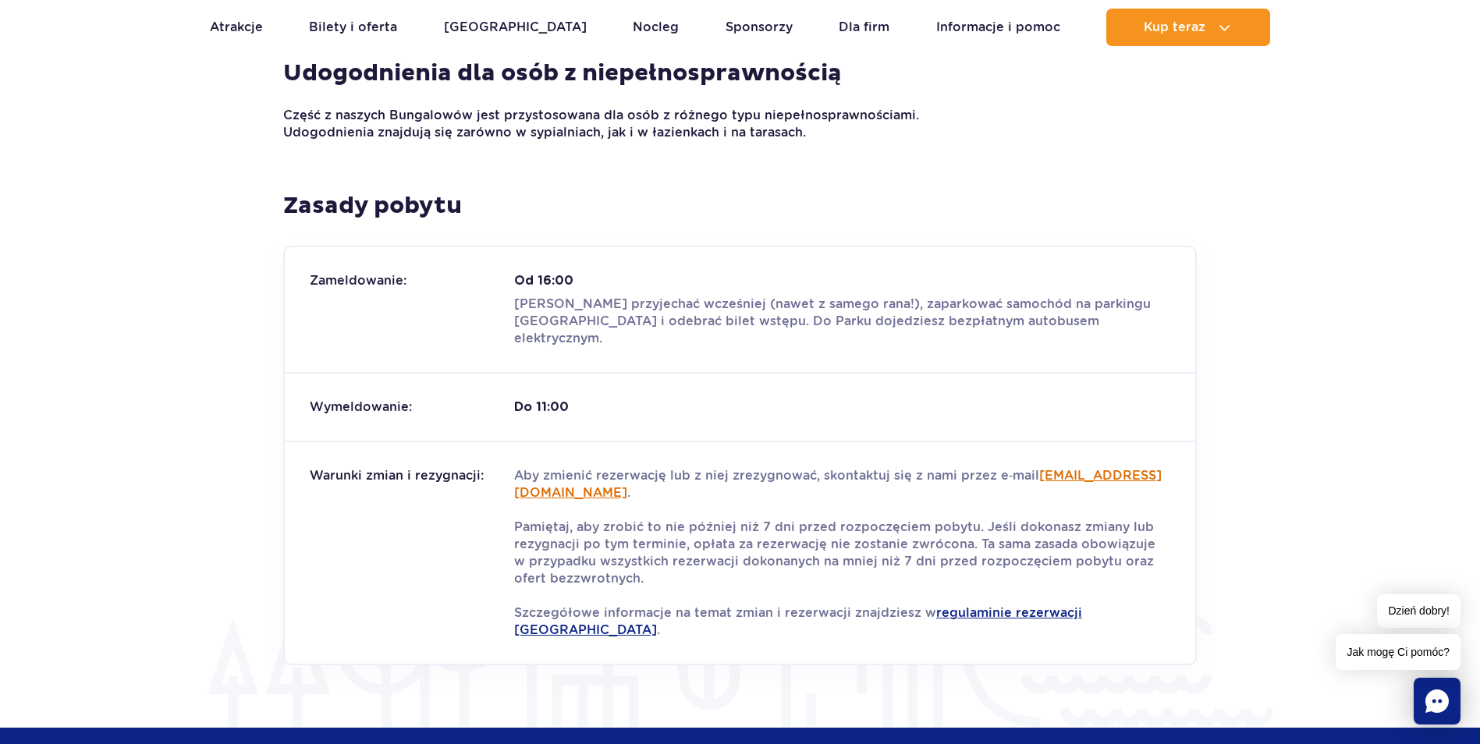
click at [752, 468] on link "rezerwacje.suntagovillage@parkofpoland.com" at bounding box center [838, 484] width 648 height 32
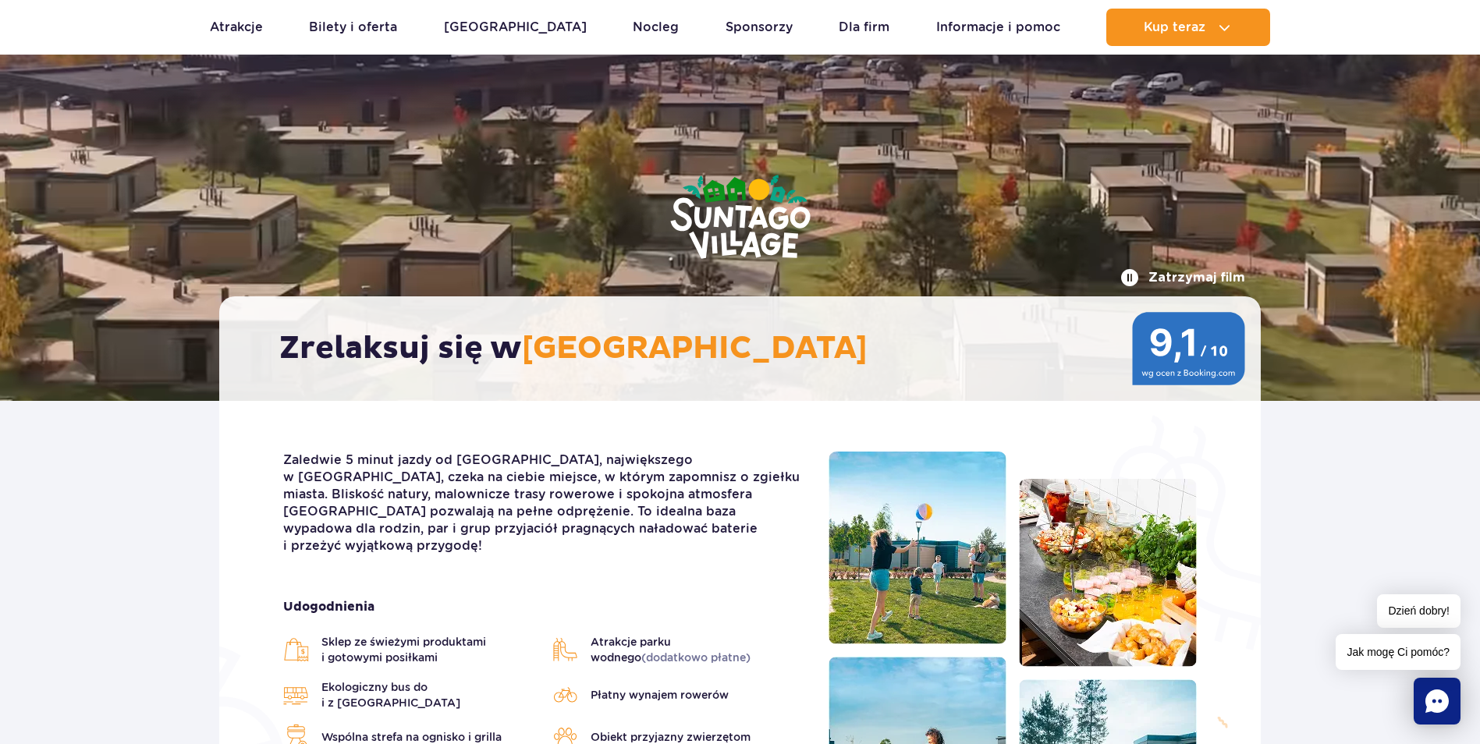
scroll to position [0, 0]
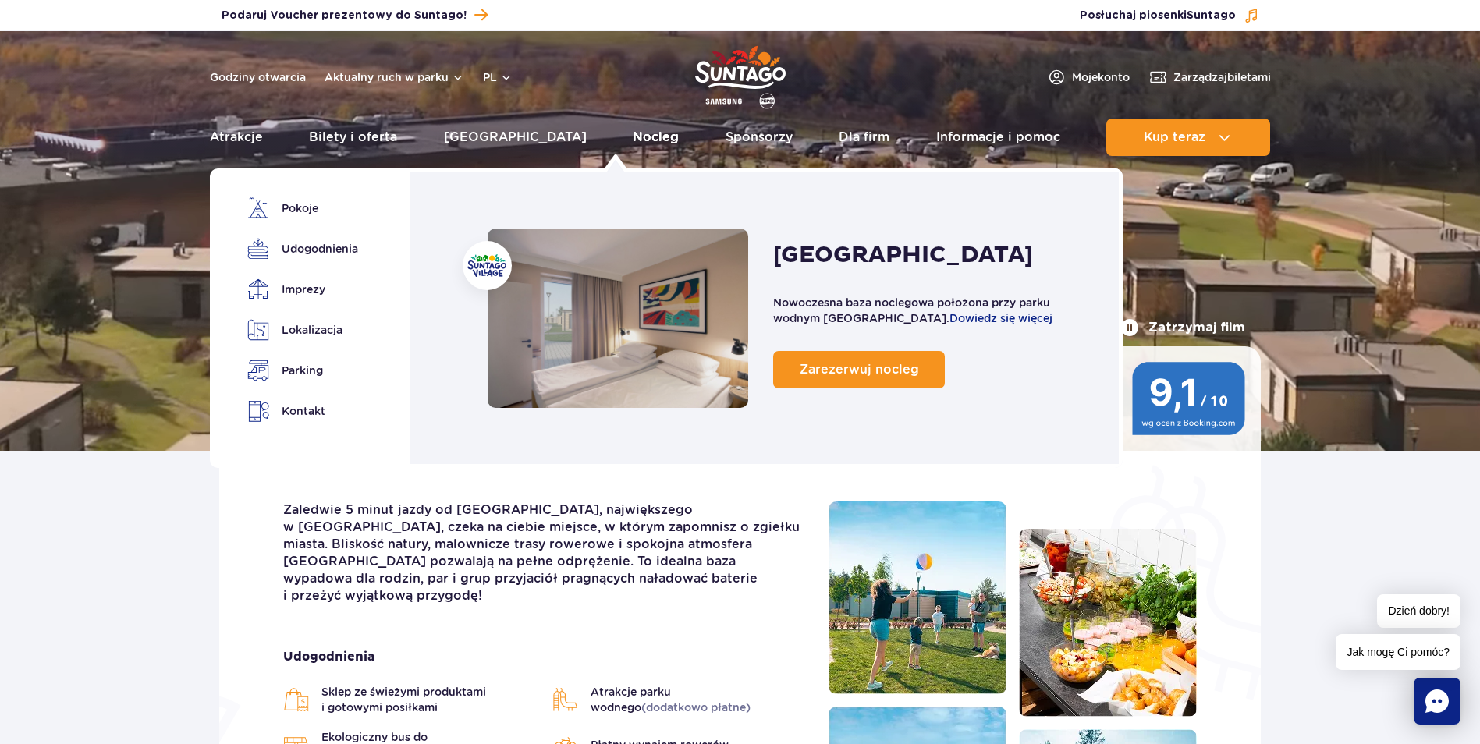
click at [633, 139] on link "Nocleg" at bounding box center [656, 137] width 46 height 37
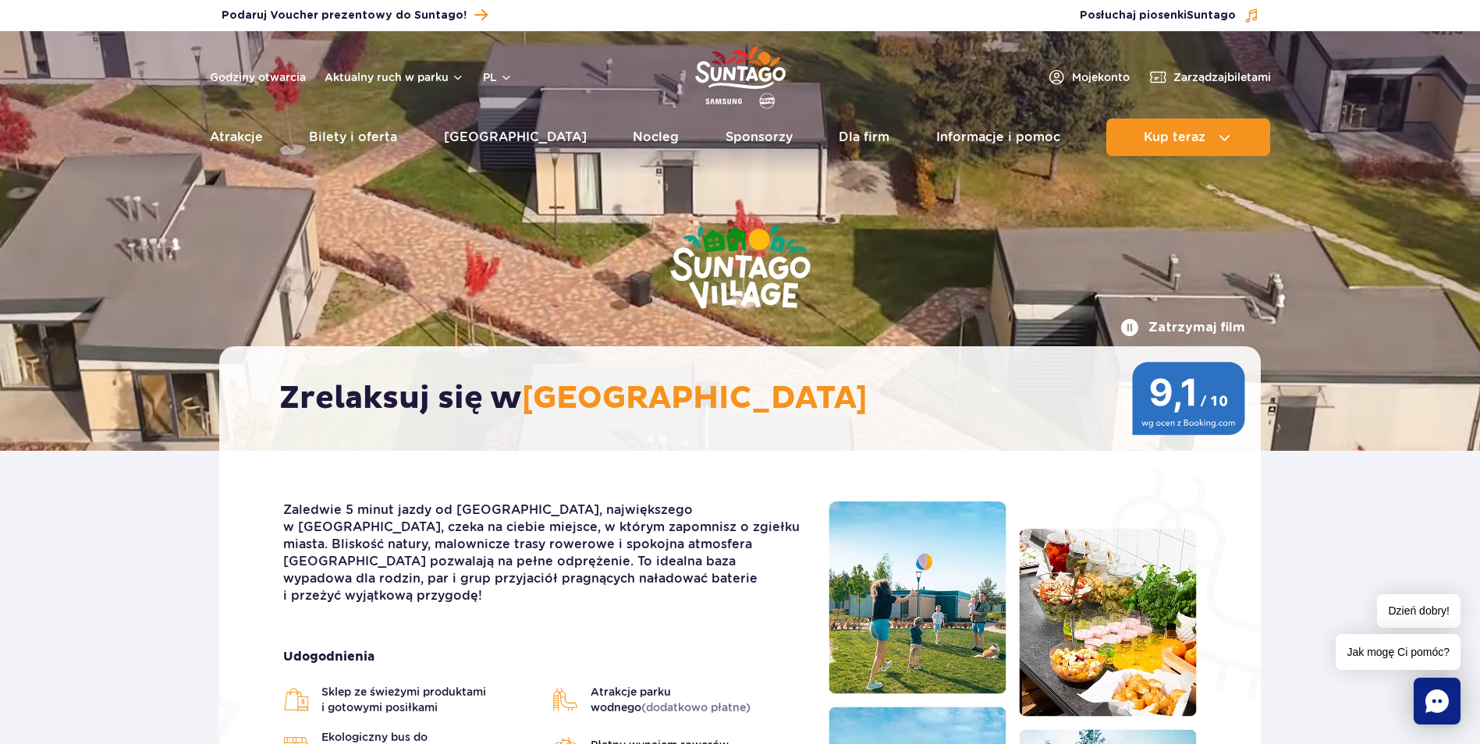
click at [1179, 389] on img at bounding box center [1188, 398] width 113 height 73
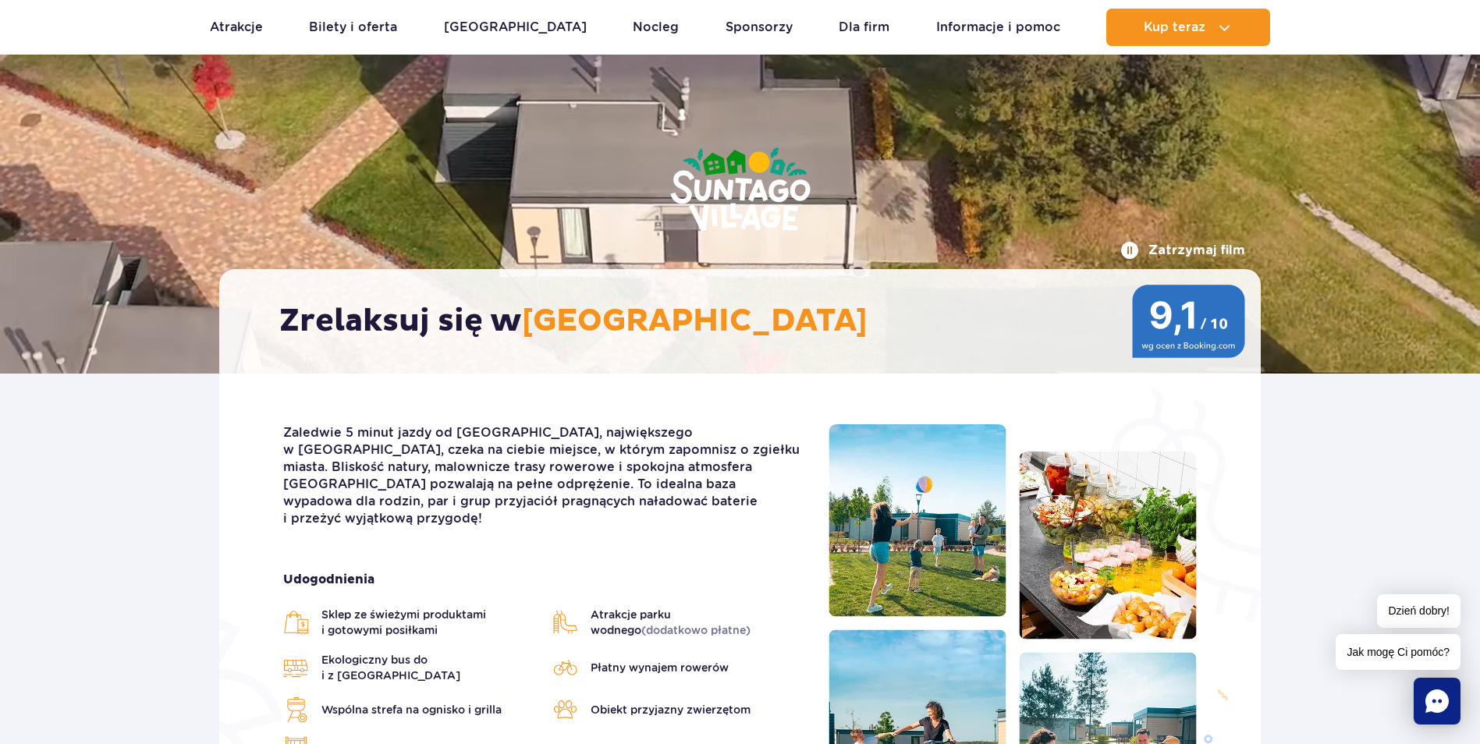
scroll to position [78, 0]
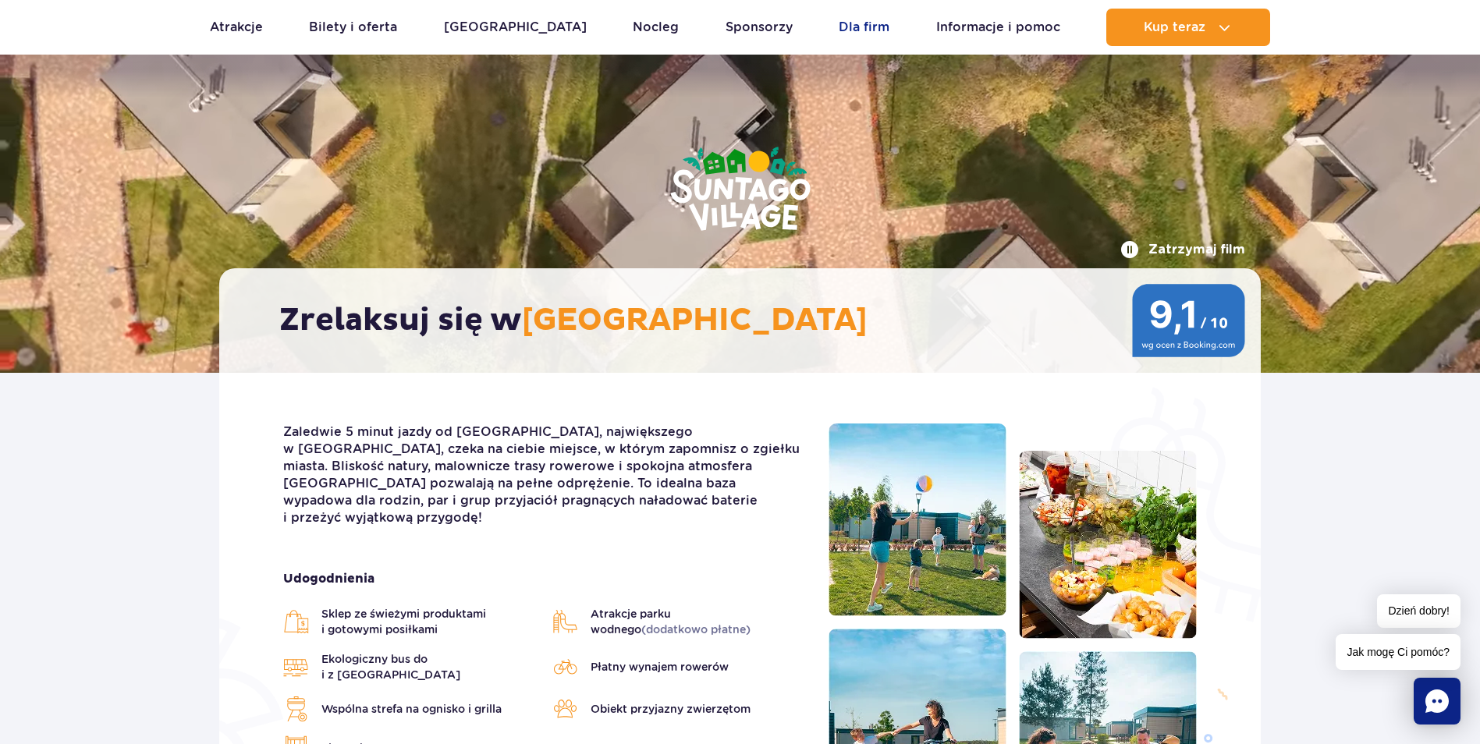
click at [840, 25] on link "Dla firm" at bounding box center [864, 27] width 51 height 37
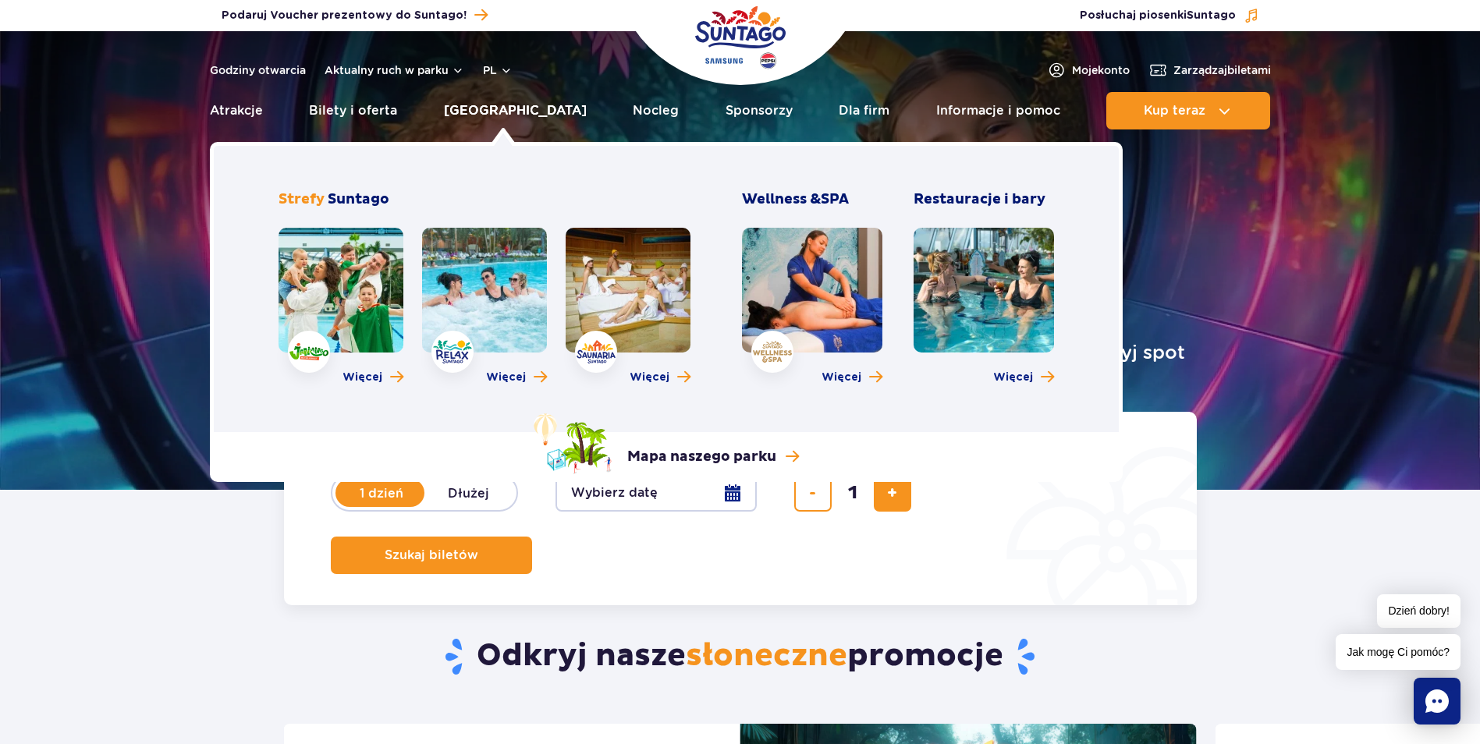
click at [480, 112] on link "[GEOGRAPHIC_DATA]" at bounding box center [515, 110] width 143 height 37
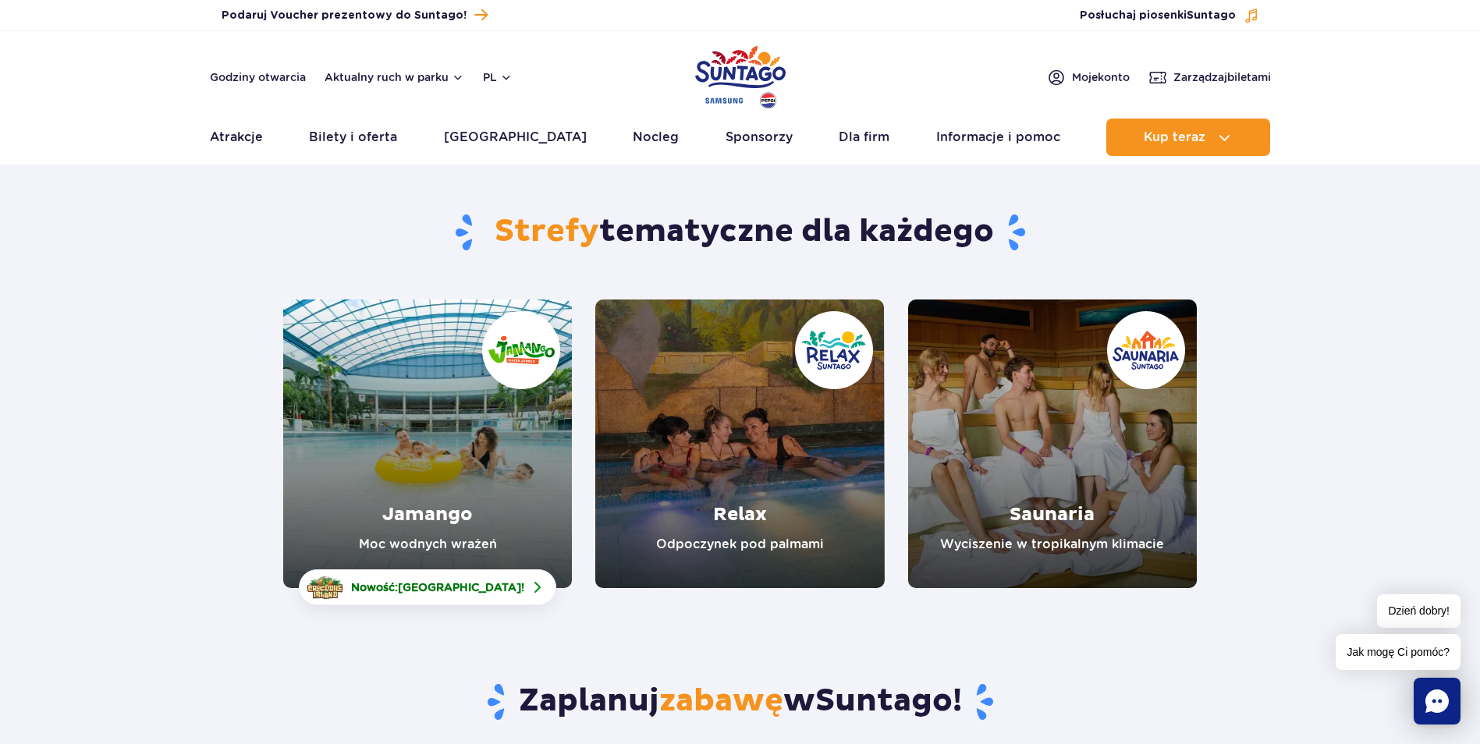
click at [377, 489] on link "Jamango" at bounding box center [427, 444] width 289 height 289
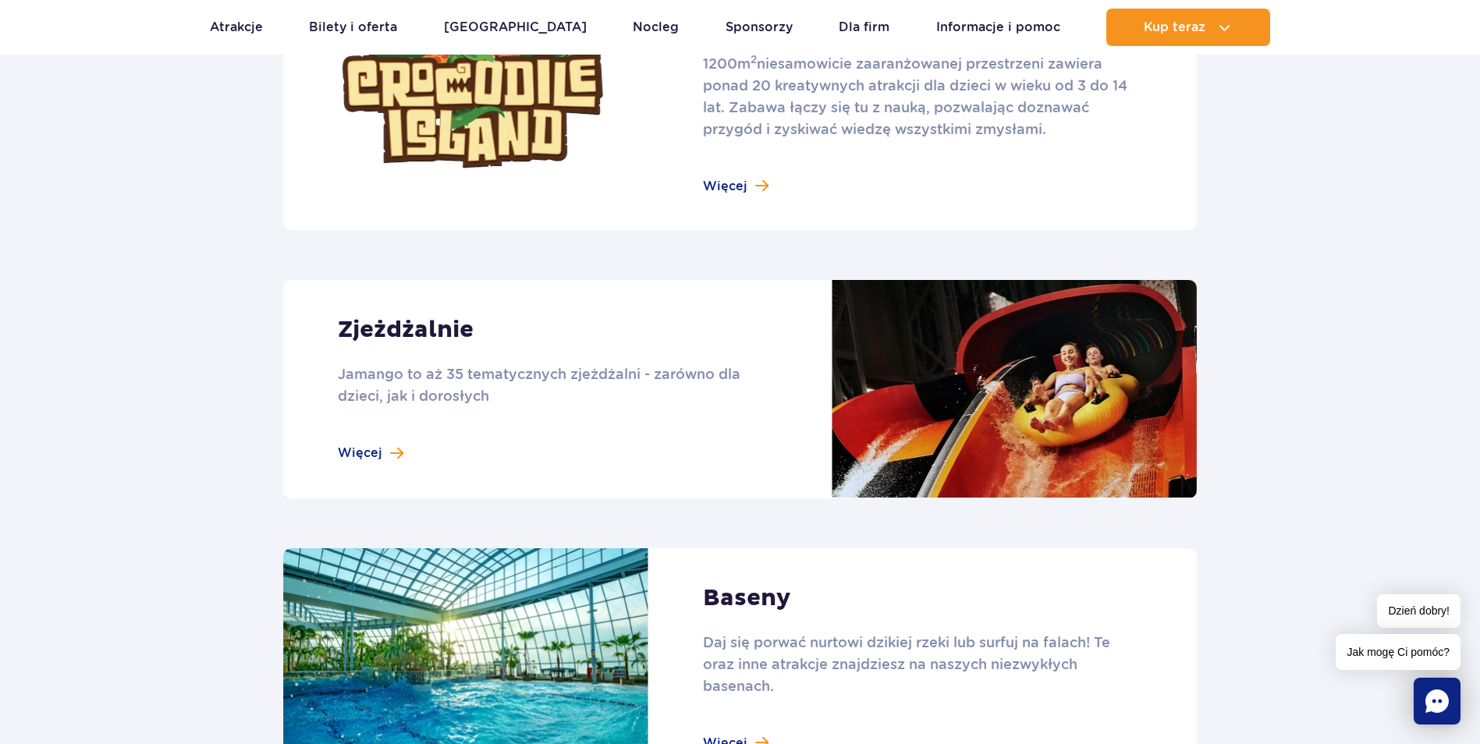
scroll to position [1171, 0]
